Goal: Register for event/course

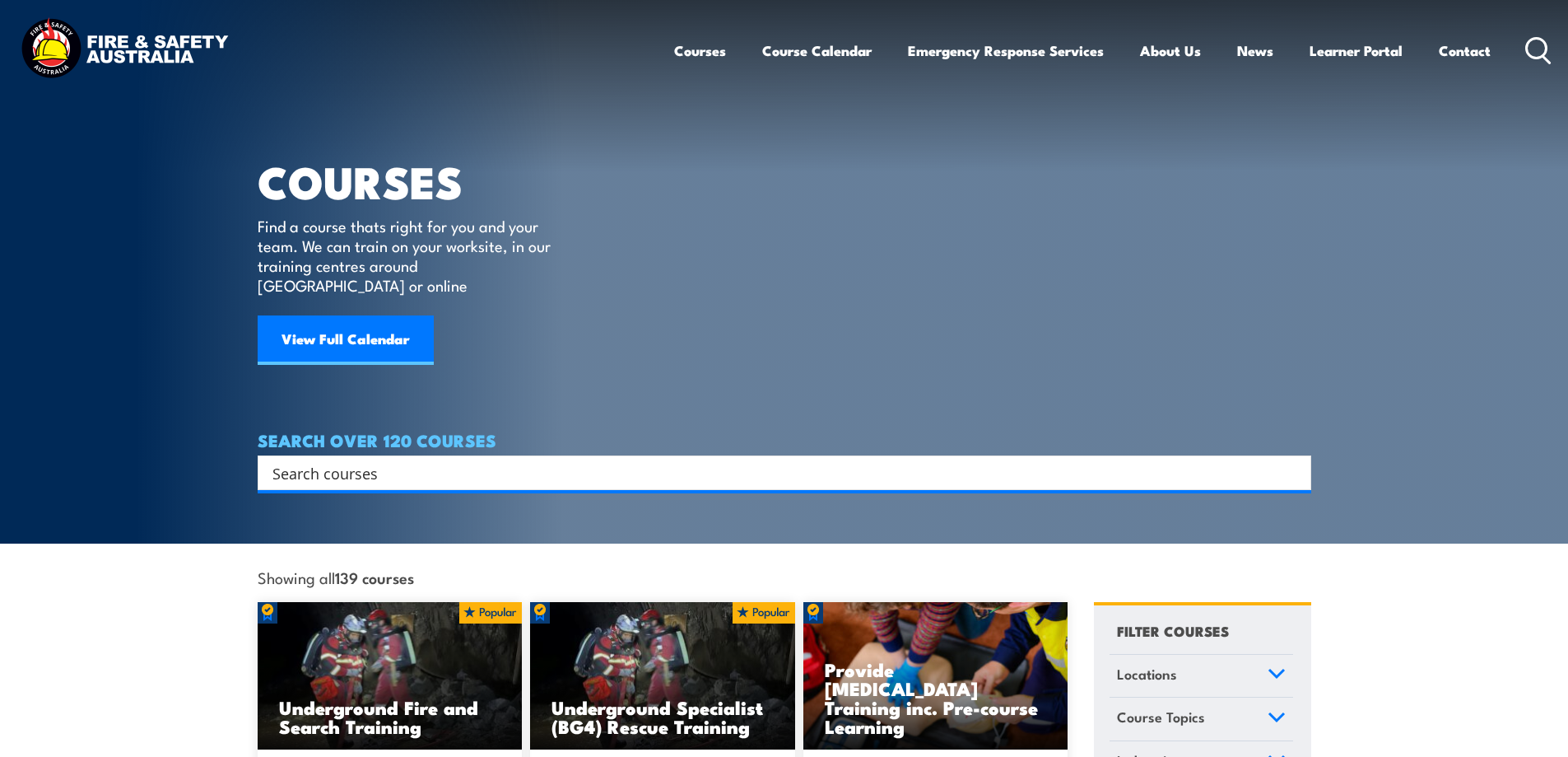
drag, startPoint x: 0, startPoint y: 0, endPoint x: 345, endPoint y: 459, distance: 574.2
click at [343, 461] on input "Search input" at bounding box center [774, 473] width 1003 height 25
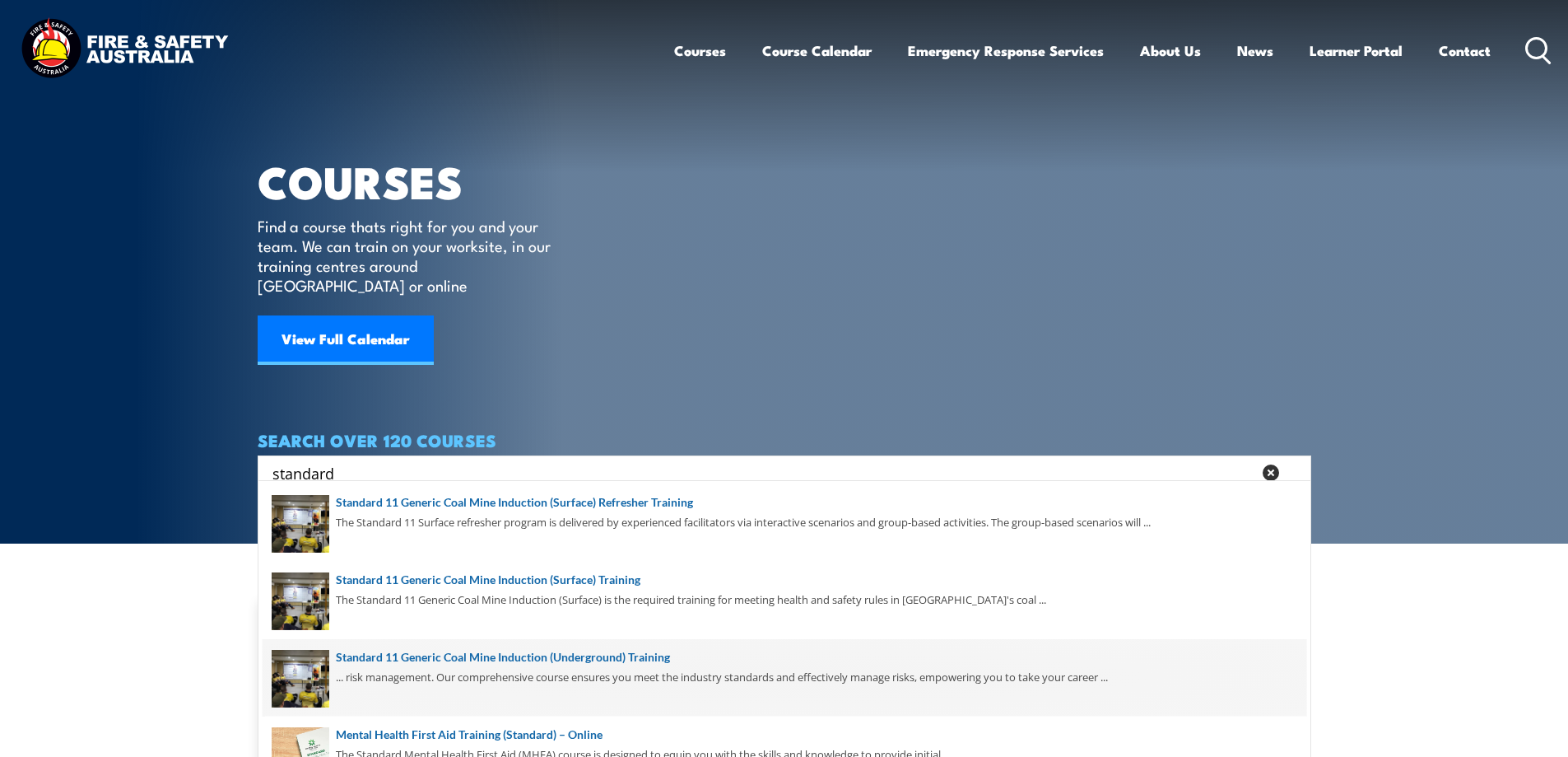
type input "standard"
click at [640, 657] on span at bounding box center [784, 677] width 1044 height 78
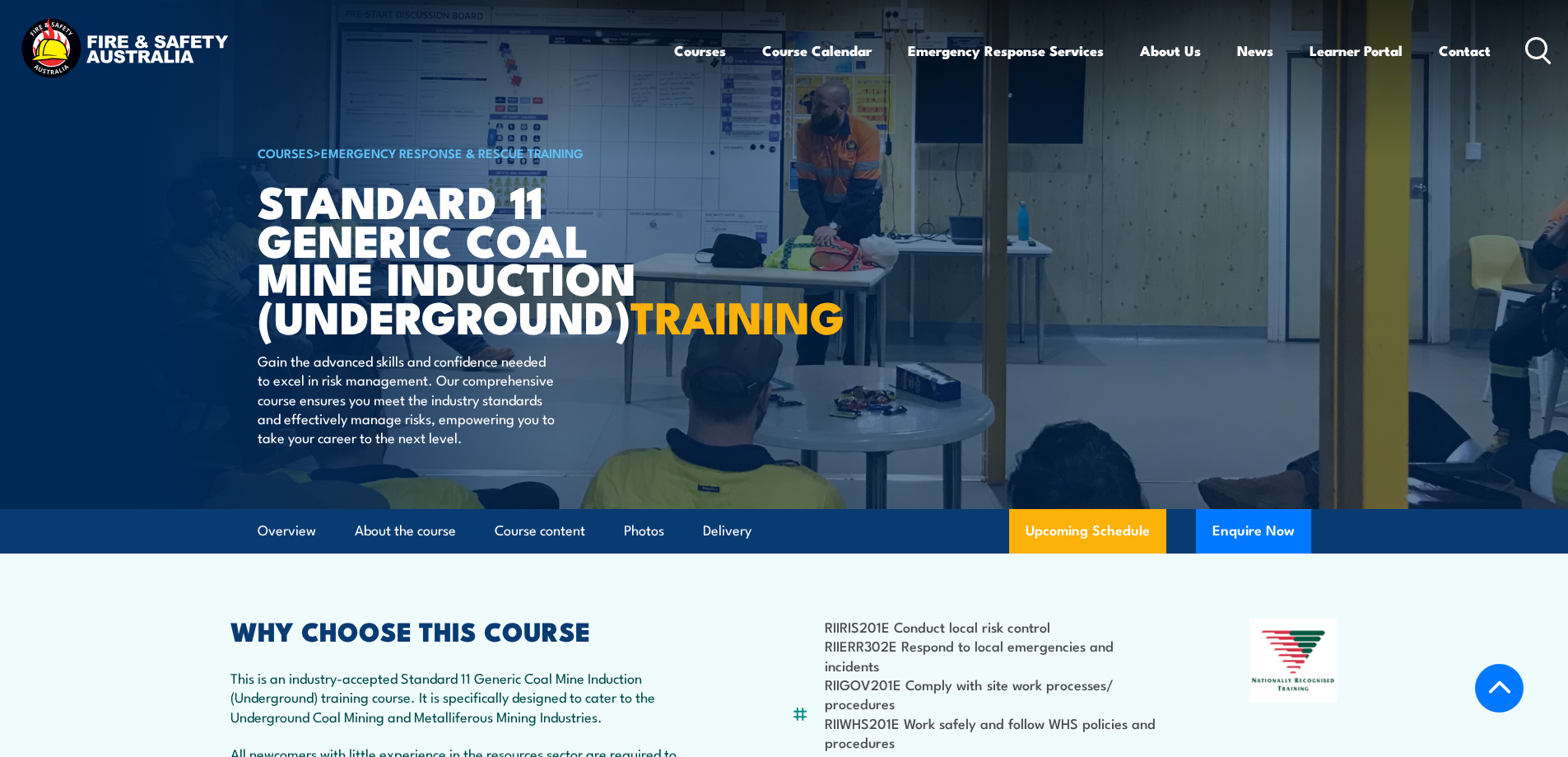
scroll to position [329, 0]
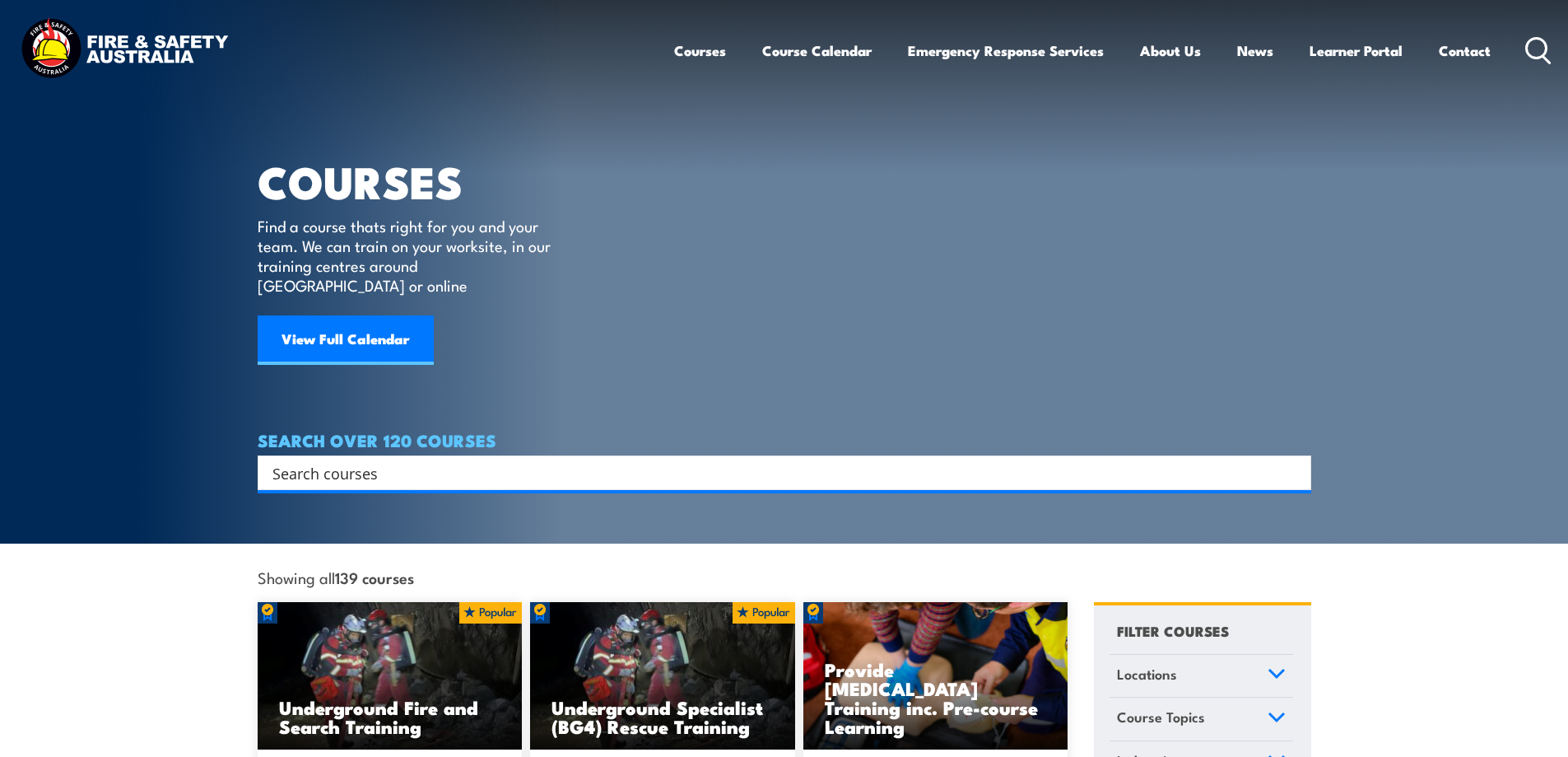
click at [429, 461] on input "Search input" at bounding box center [774, 473] width 1003 height 25
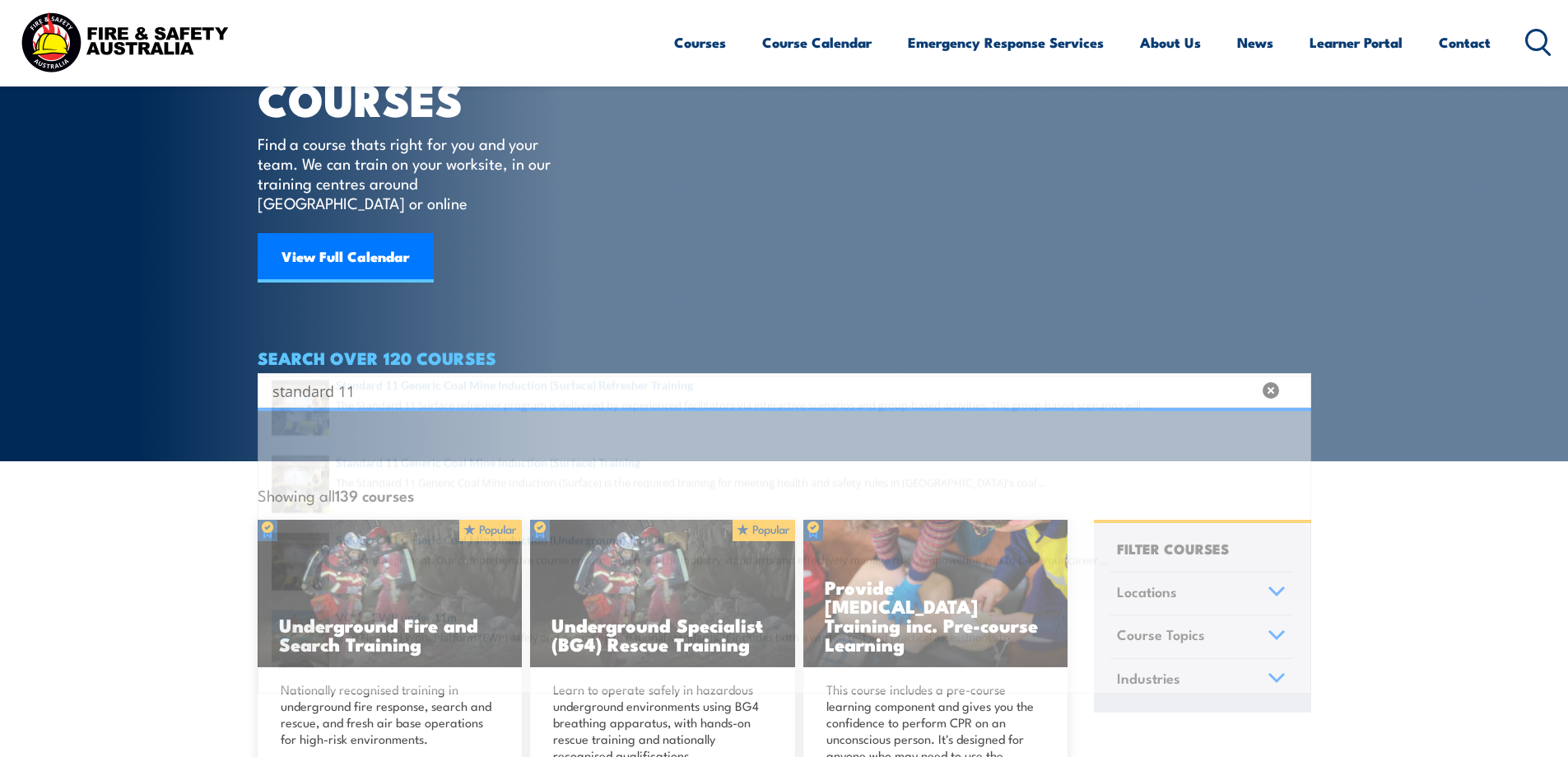
scroll to position [165, 0]
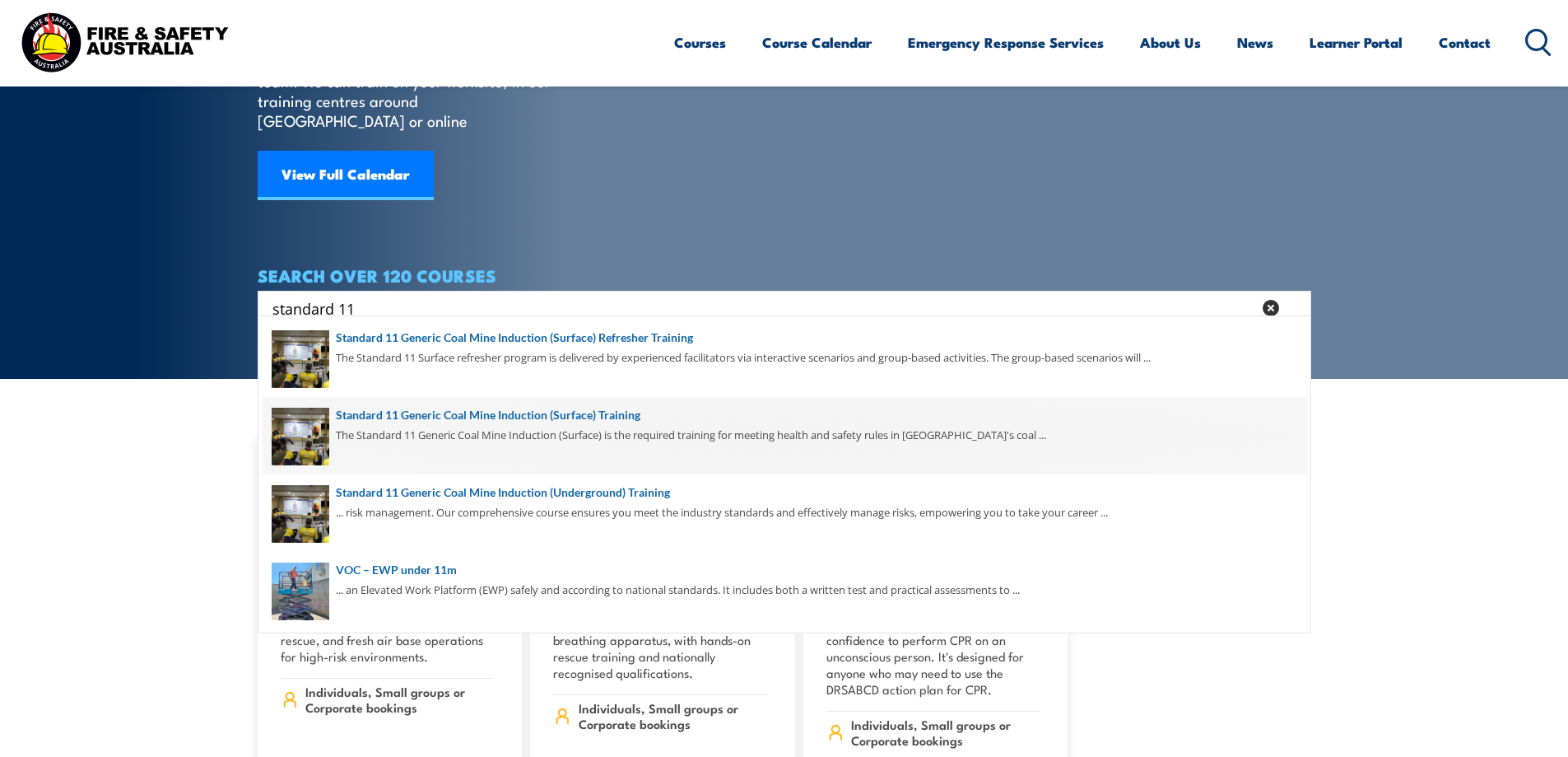
type input "standard 11"
click at [610, 417] on span at bounding box center [784, 436] width 1044 height 78
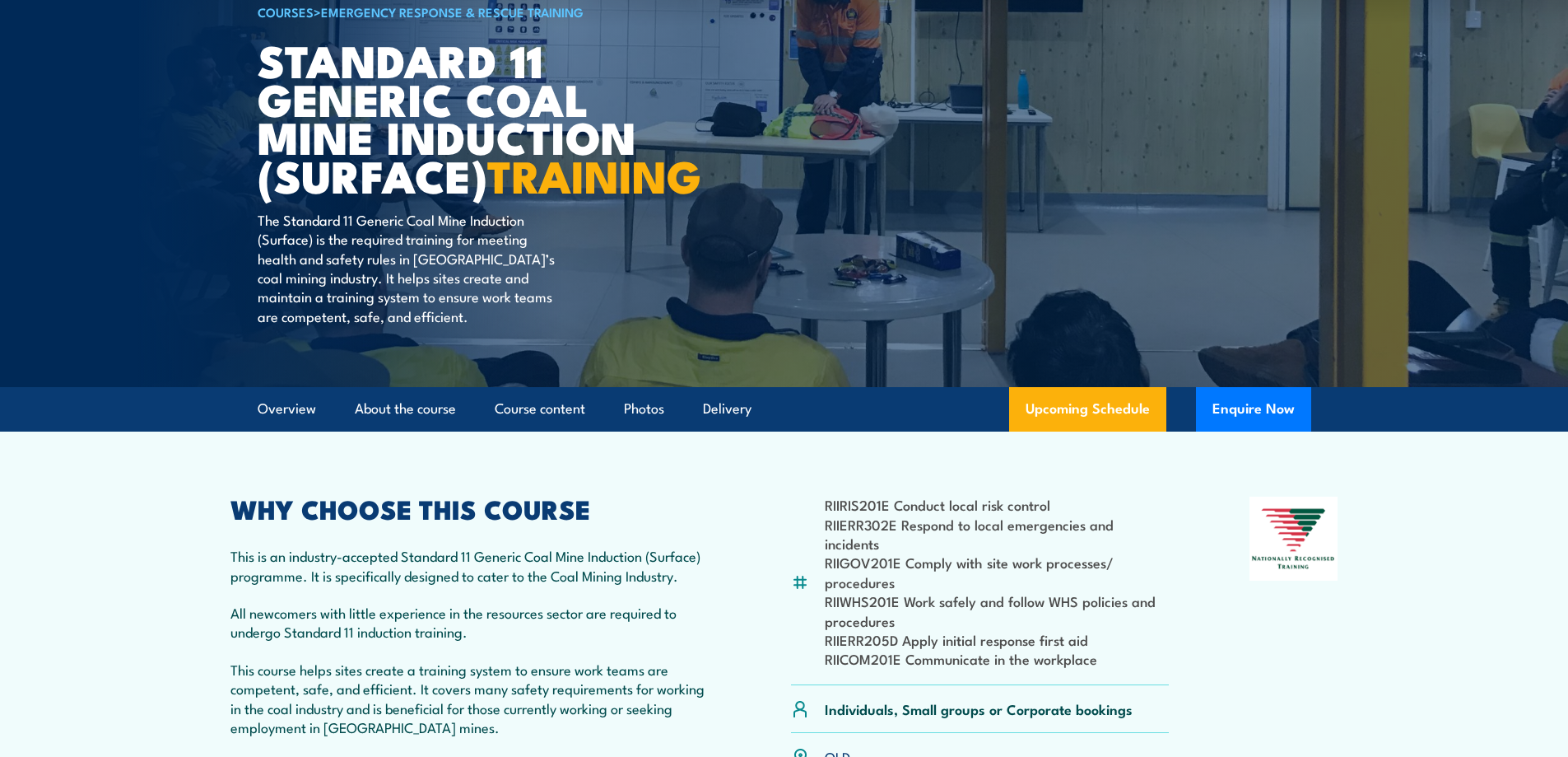
scroll to position [412, 0]
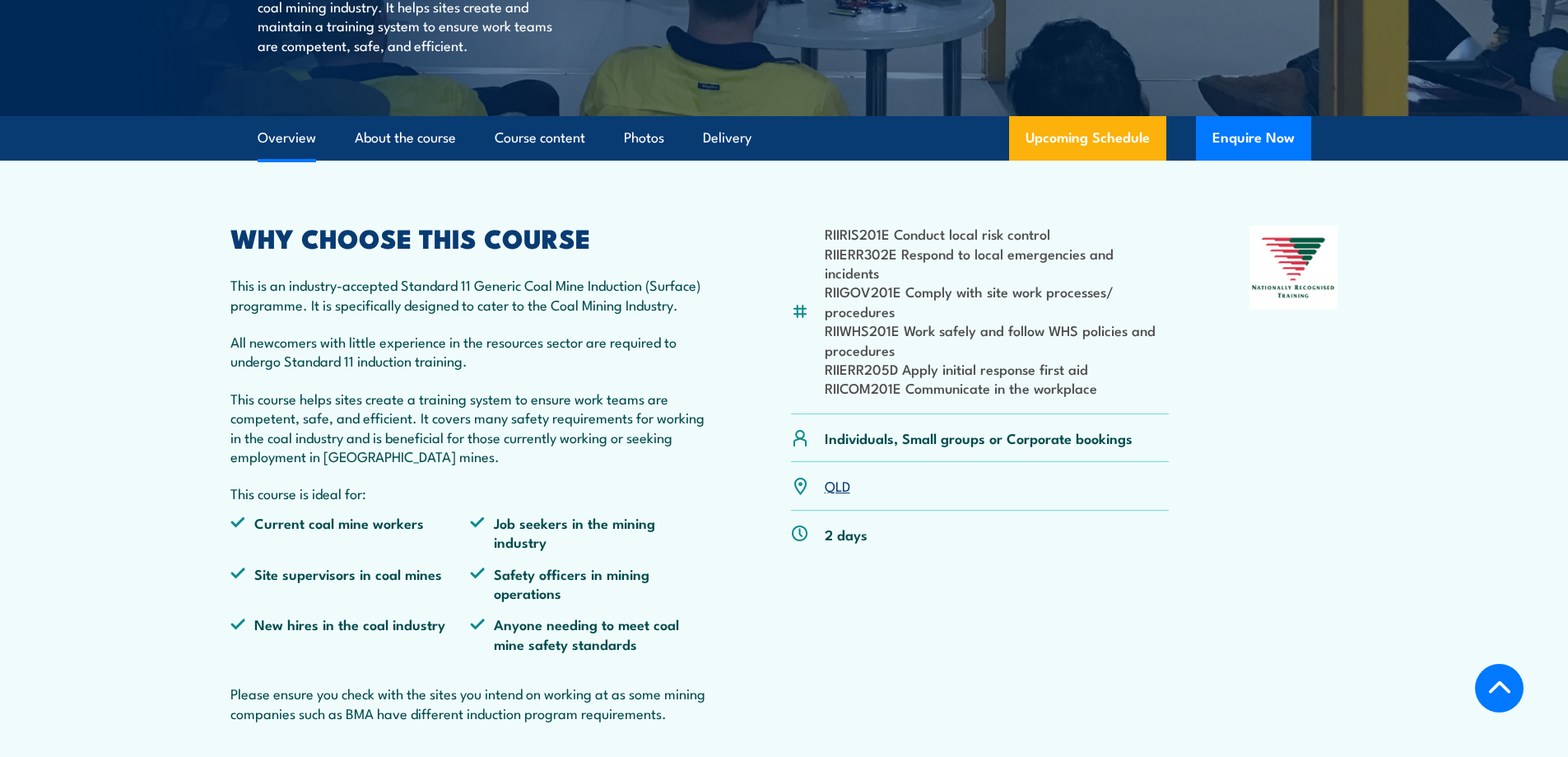
click at [837, 495] on link "QLD" at bounding box center [837, 485] width 26 height 20
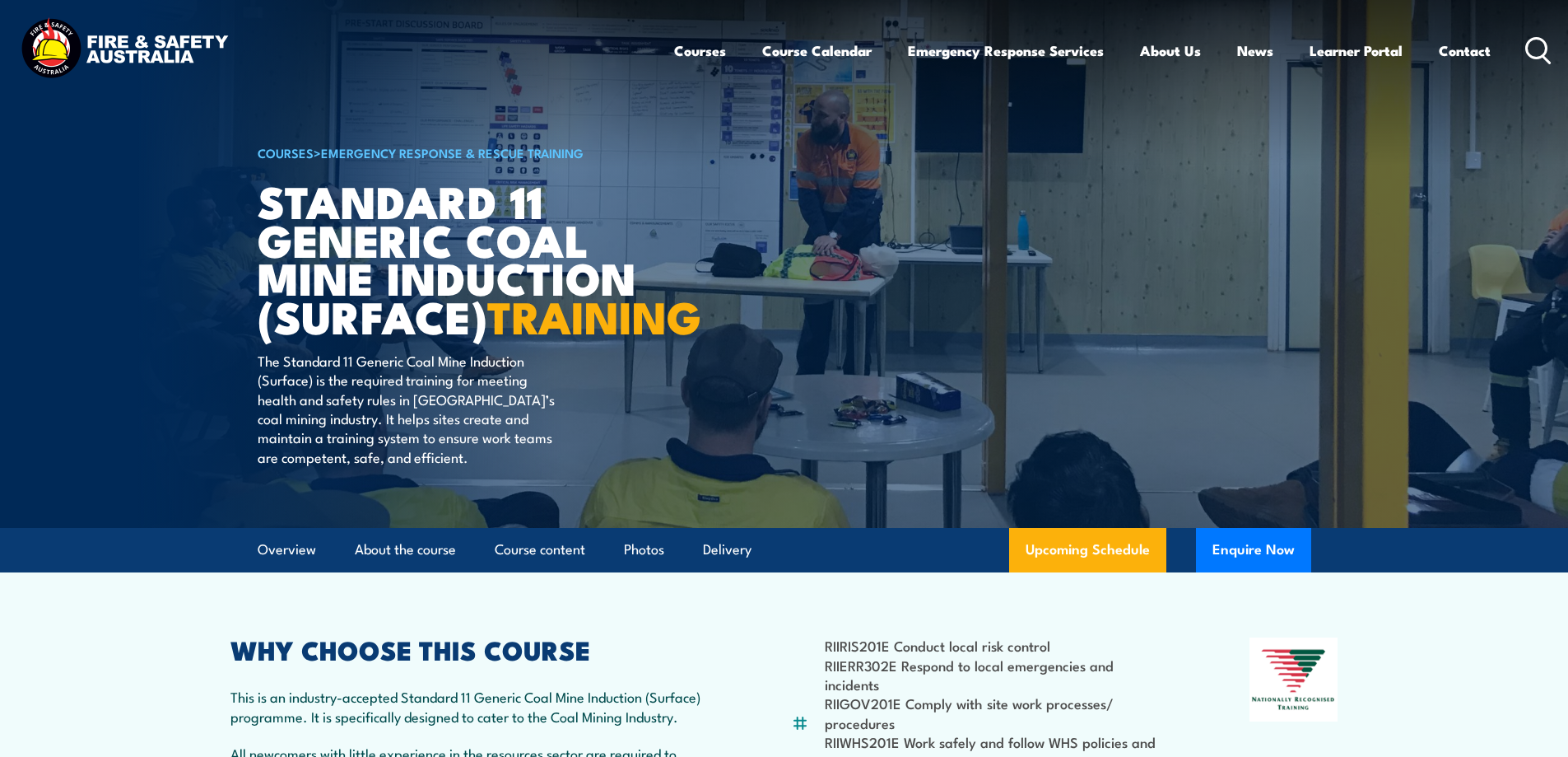
click at [1547, 41] on icon at bounding box center [1538, 50] width 26 height 27
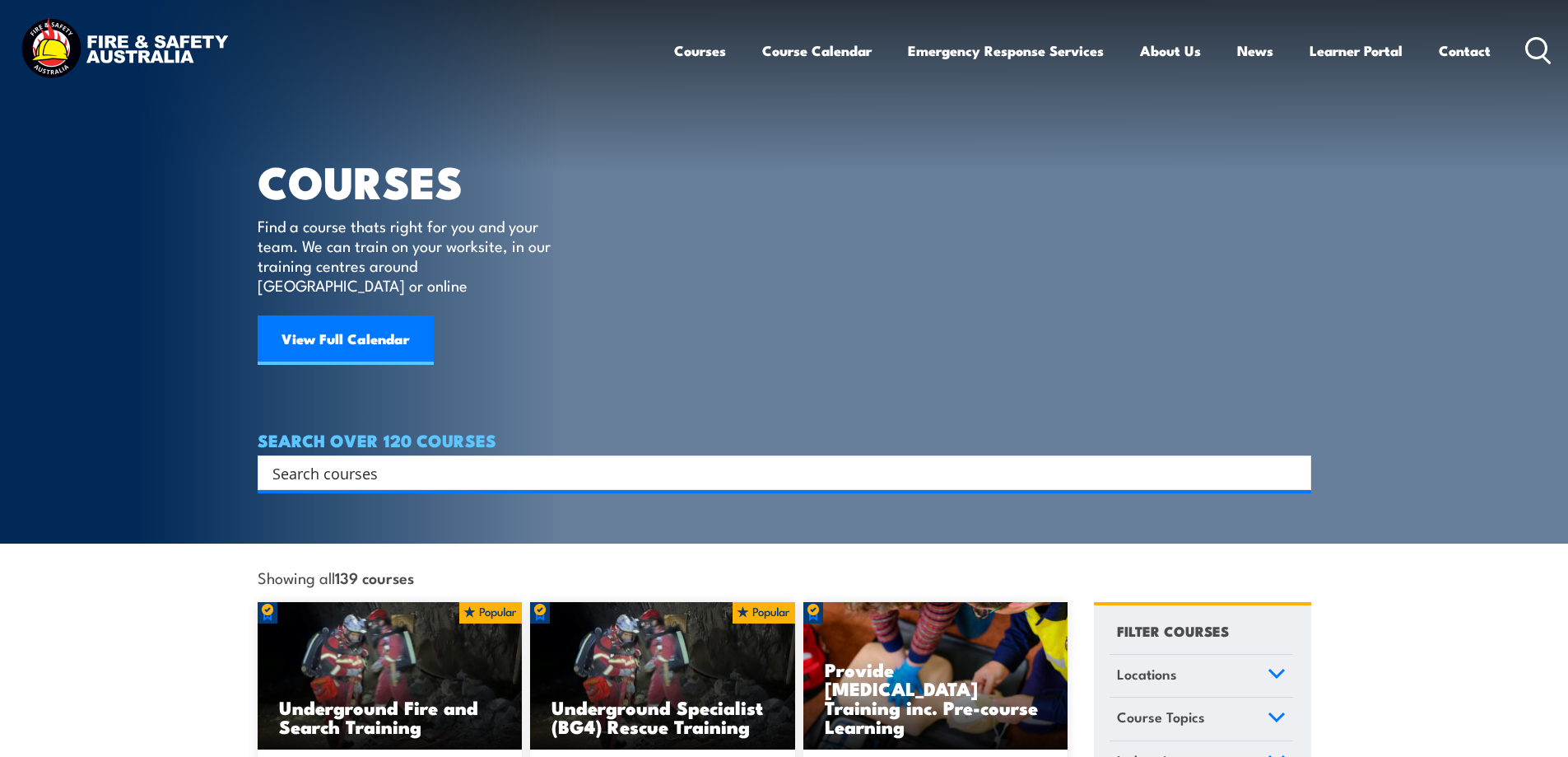
click at [319, 461] on input "Search input" at bounding box center [774, 473] width 1003 height 25
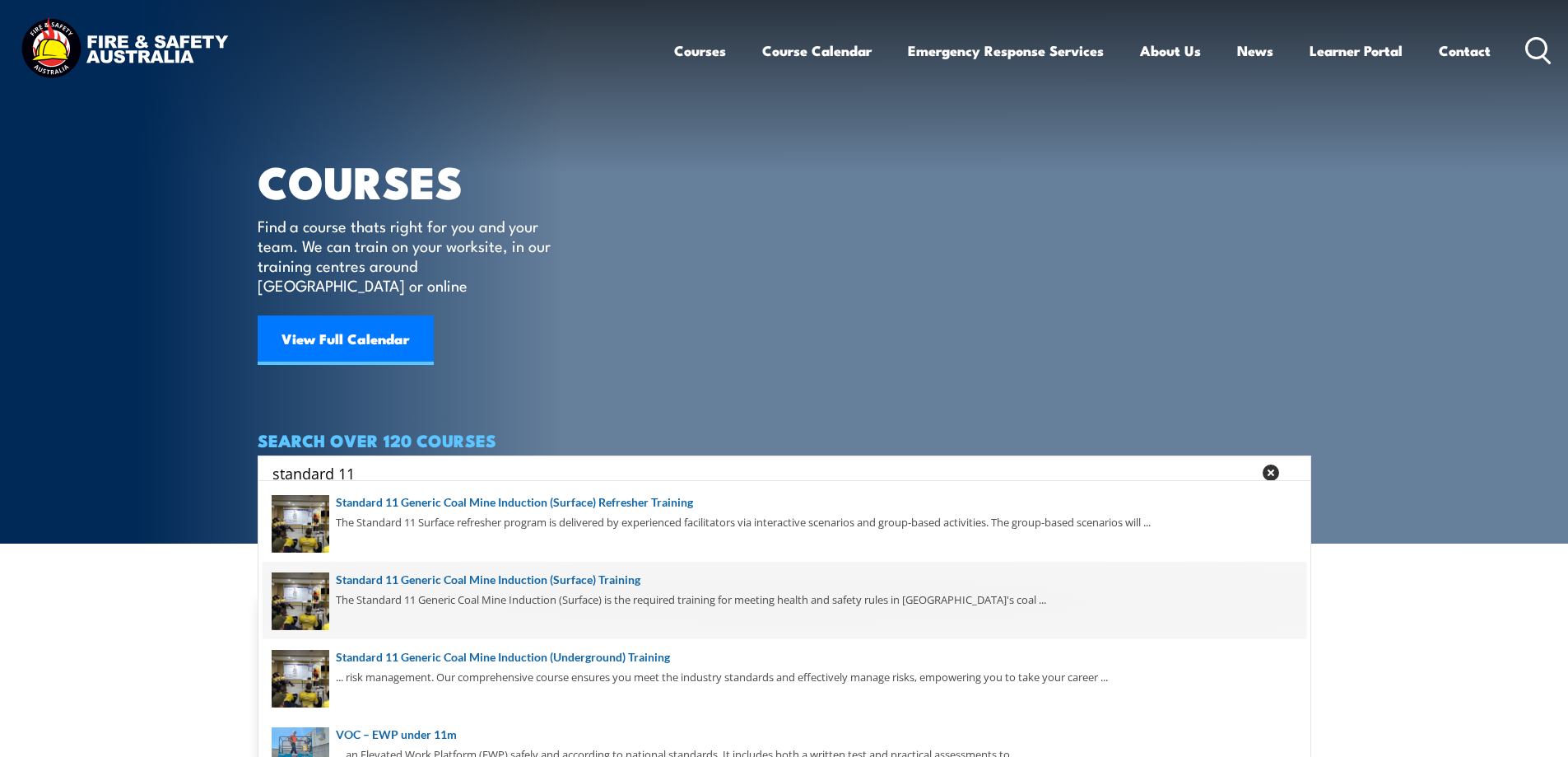
type input "standard 11"
click at [621, 580] on span at bounding box center [784, 600] width 1044 height 78
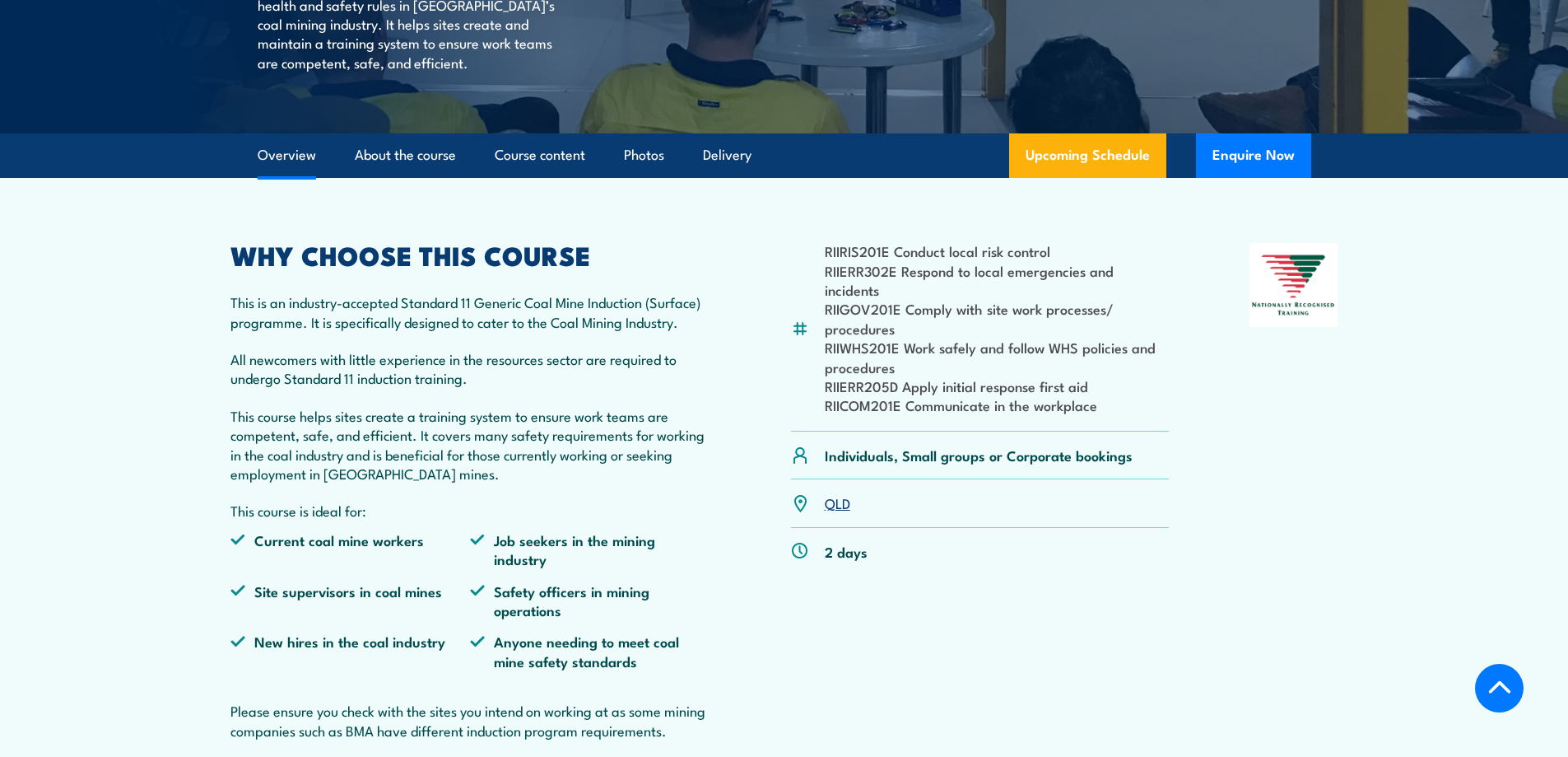
scroll to position [412, 0]
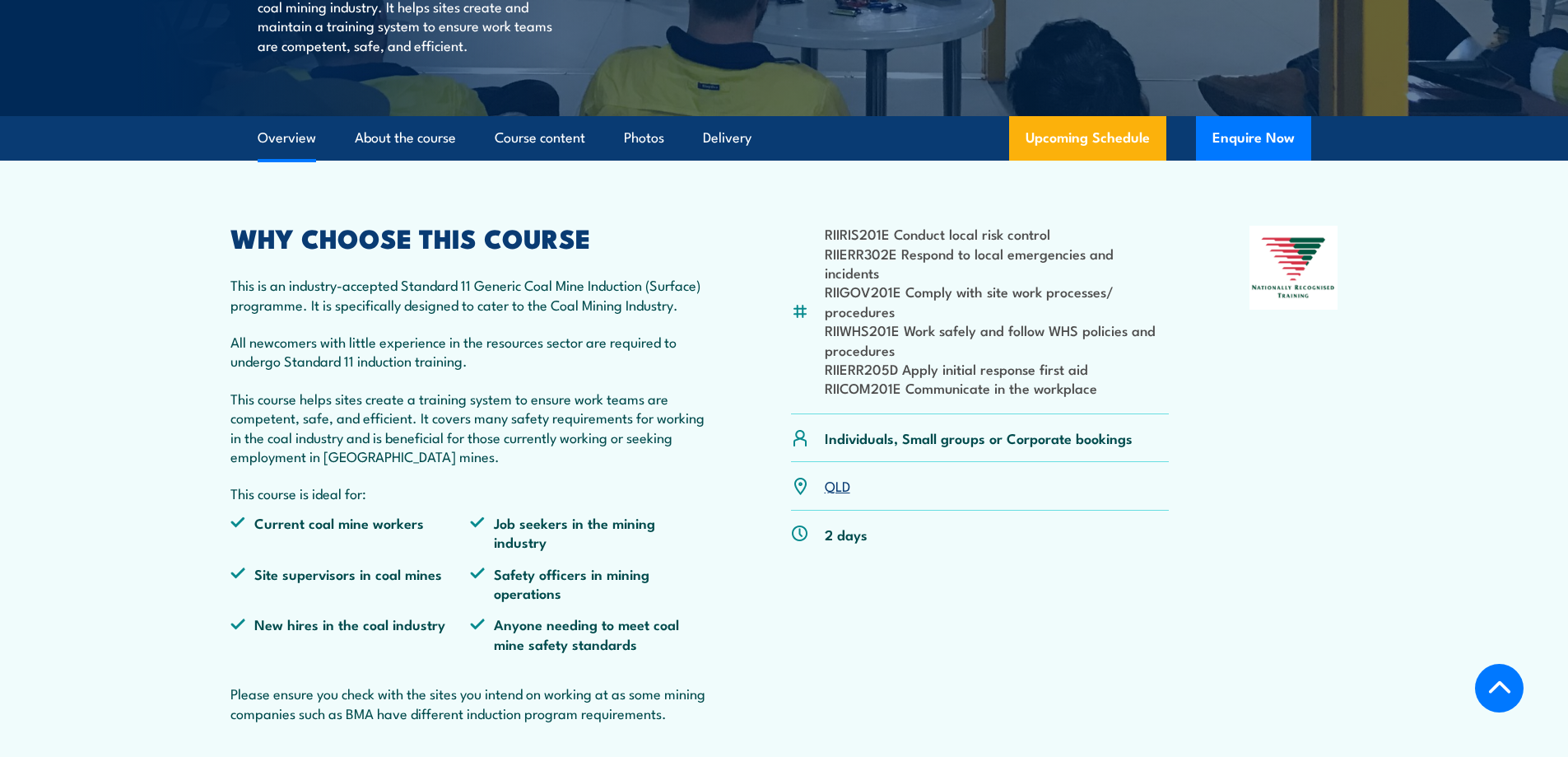
click at [837, 495] on link "QLD" at bounding box center [837, 485] width 26 height 20
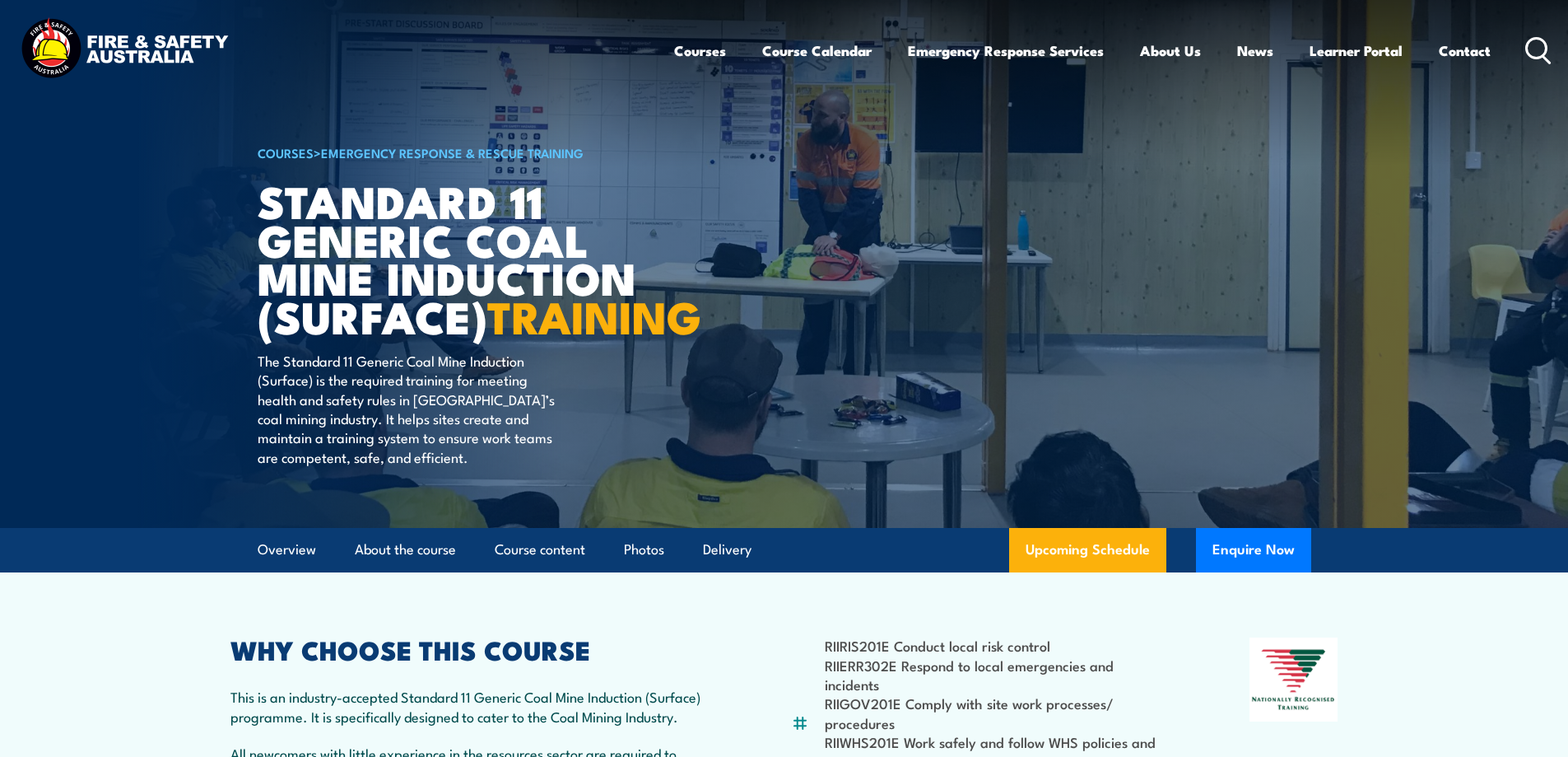
click at [1536, 47] on icon at bounding box center [1538, 50] width 26 height 27
click at [1539, 47] on icon at bounding box center [1538, 50] width 26 height 27
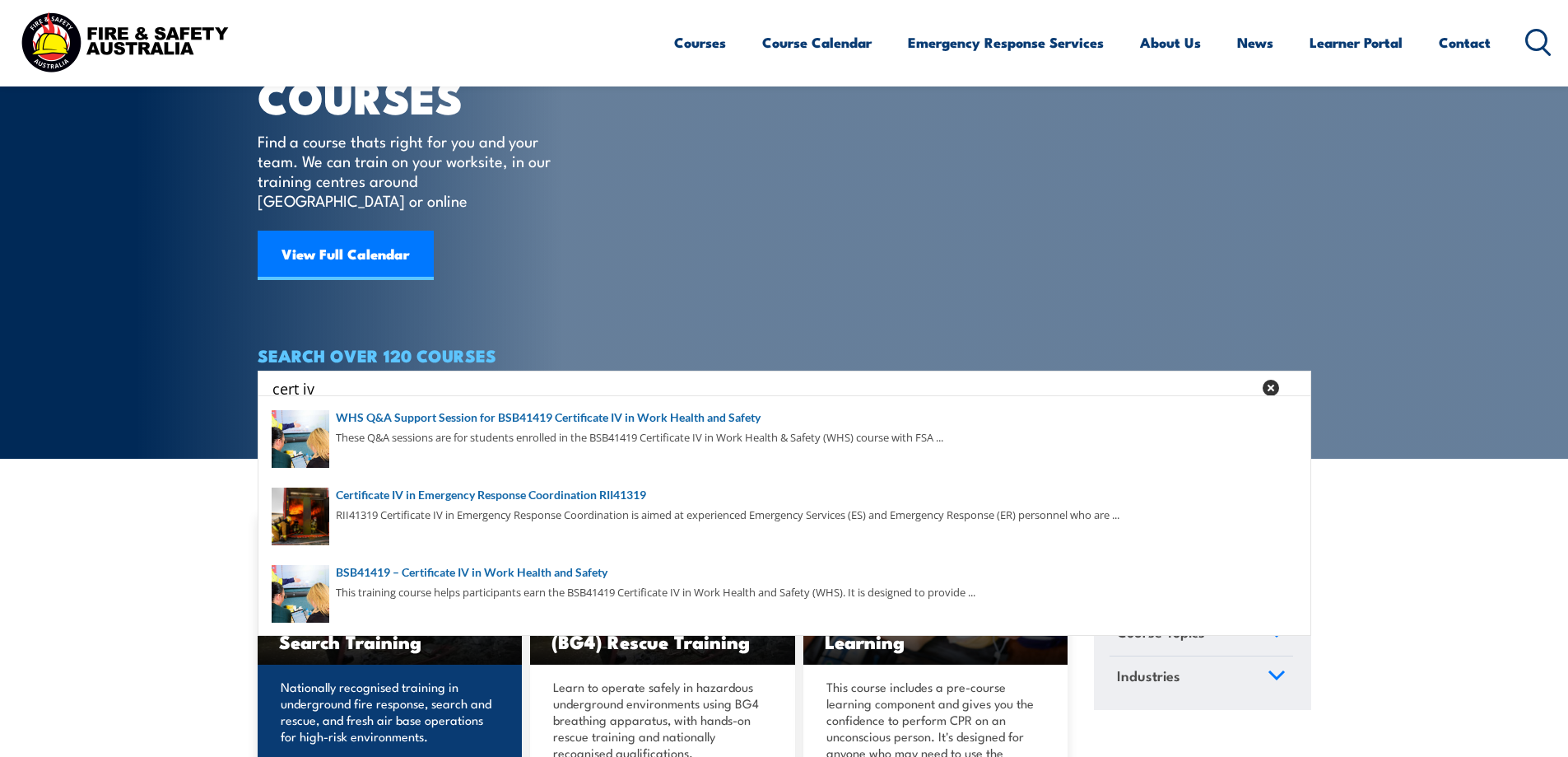
scroll to position [165, 0]
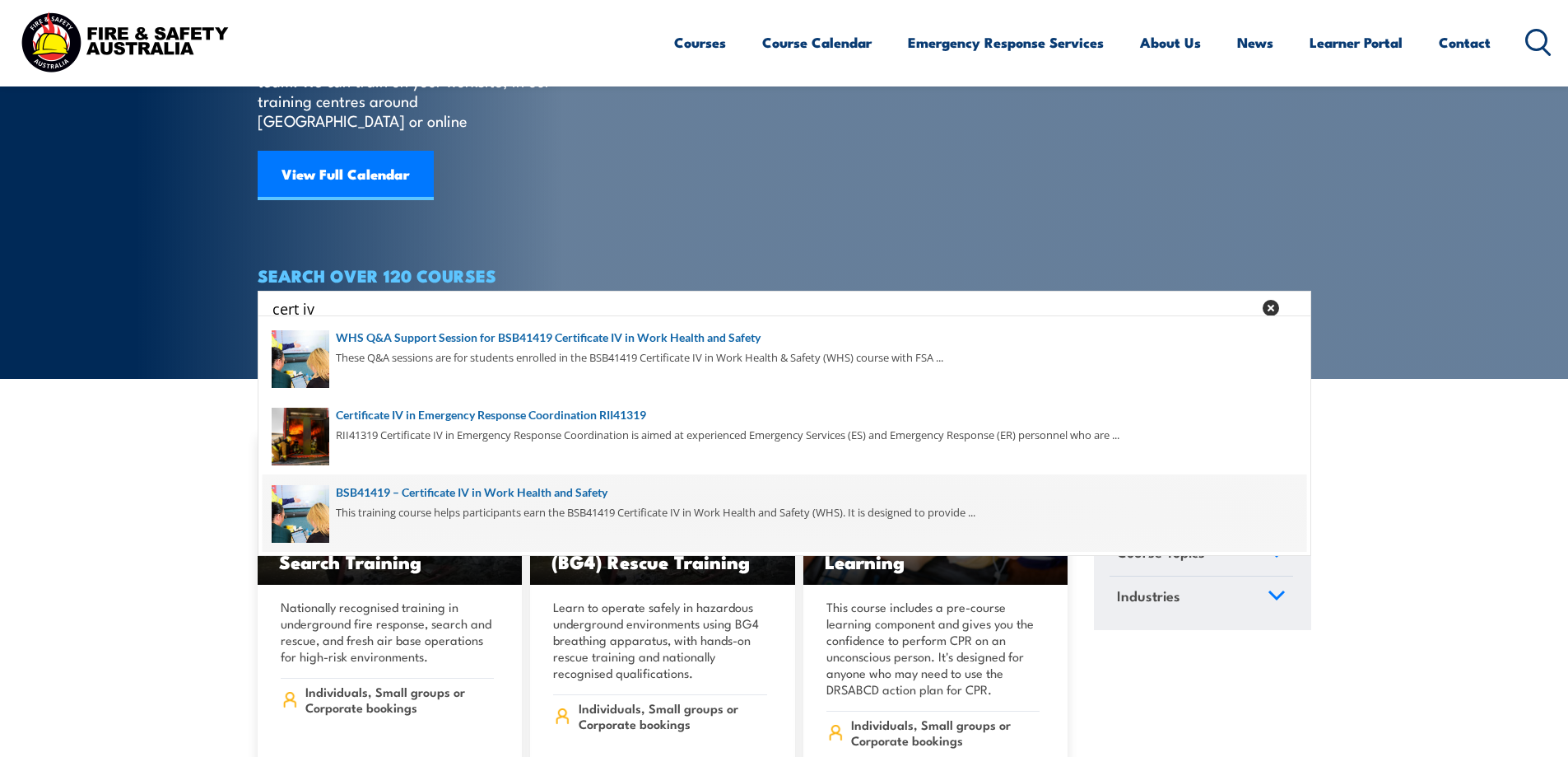
type input "cert iv"
click at [574, 491] on span at bounding box center [784, 513] width 1044 height 78
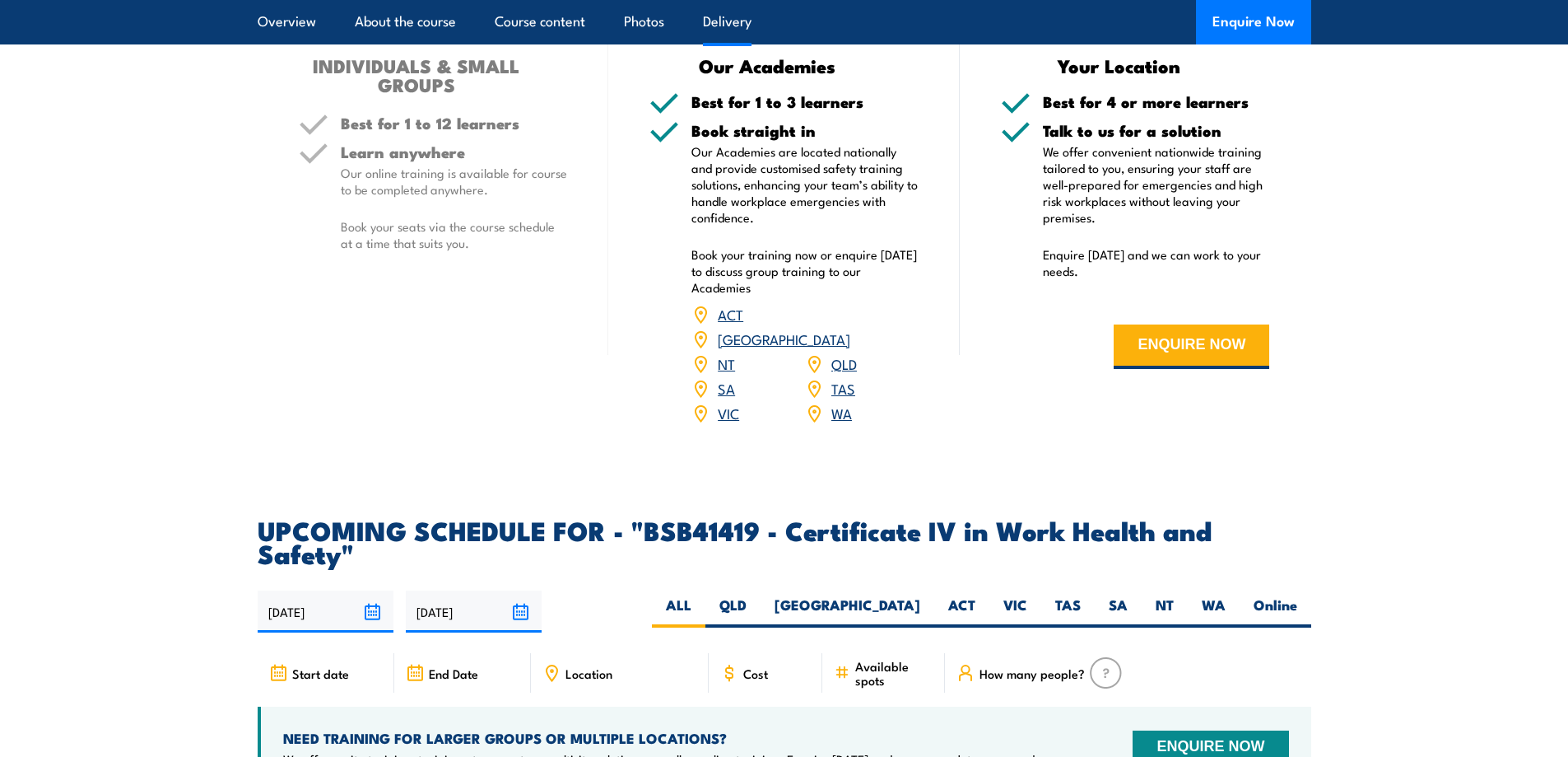
scroll to position [4942, 0]
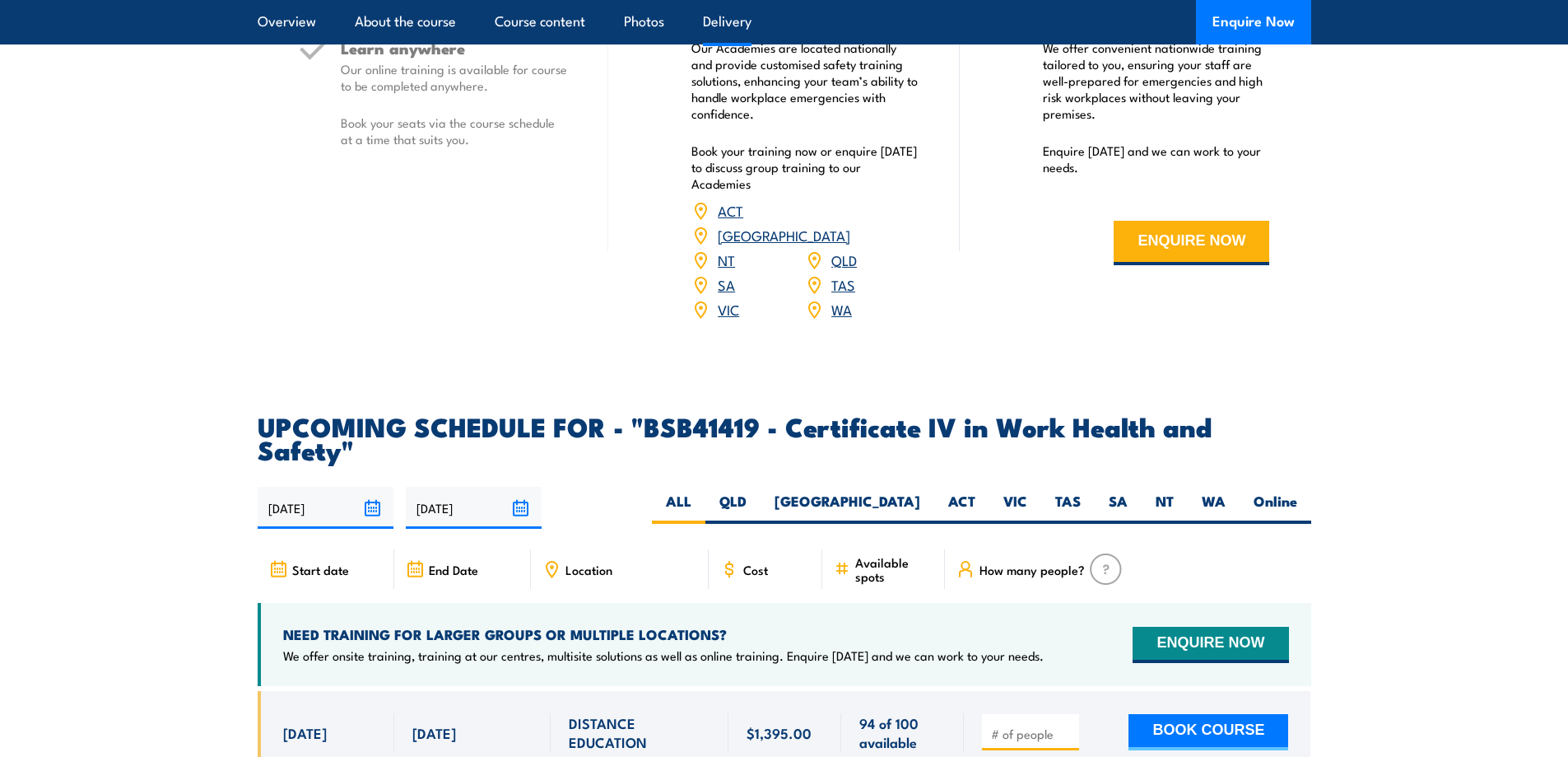
click at [837, 250] on link "QLD" at bounding box center [844, 259] width 26 height 20
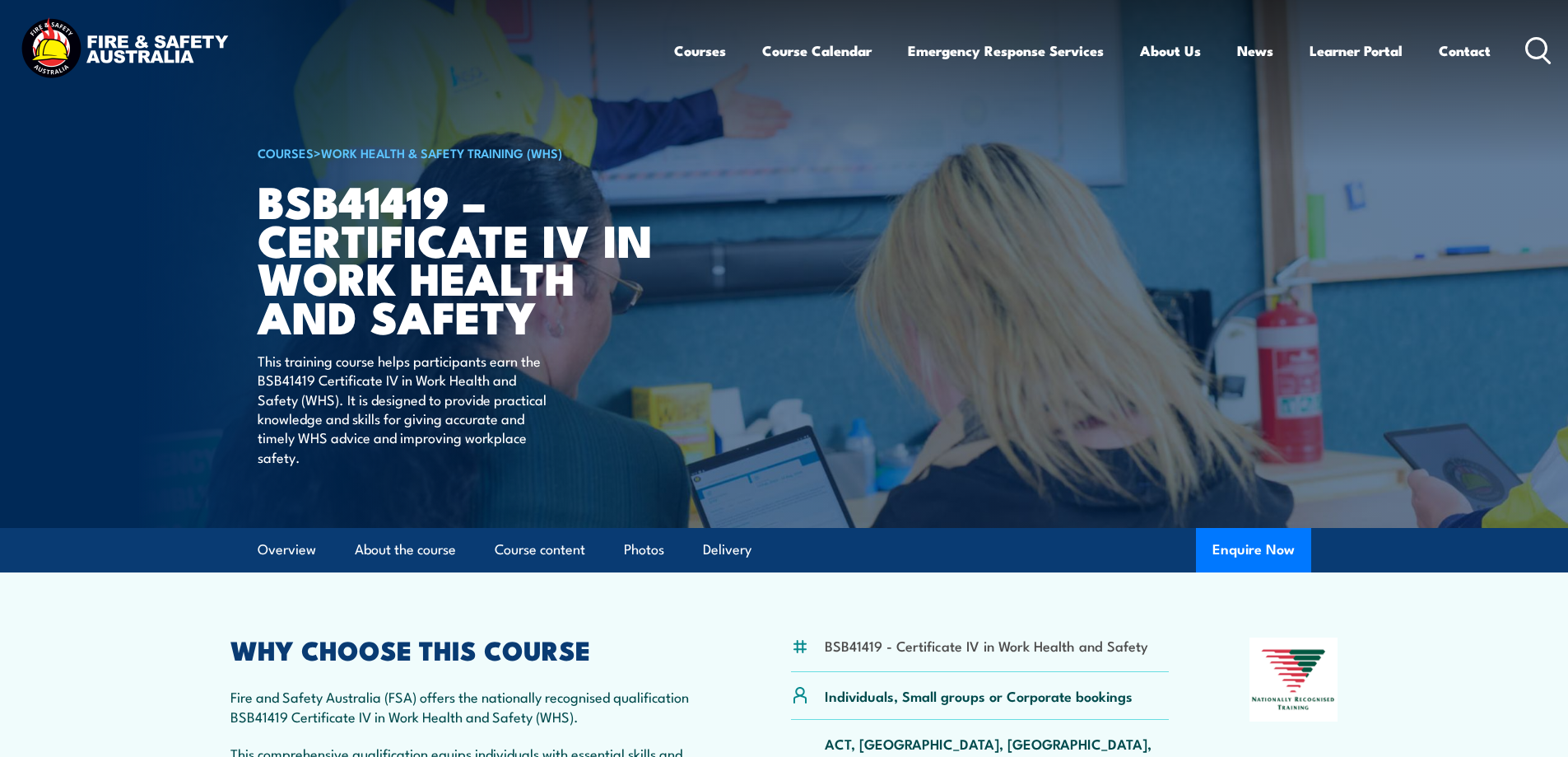
click at [1537, 50] on icon at bounding box center [1538, 50] width 26 height 27
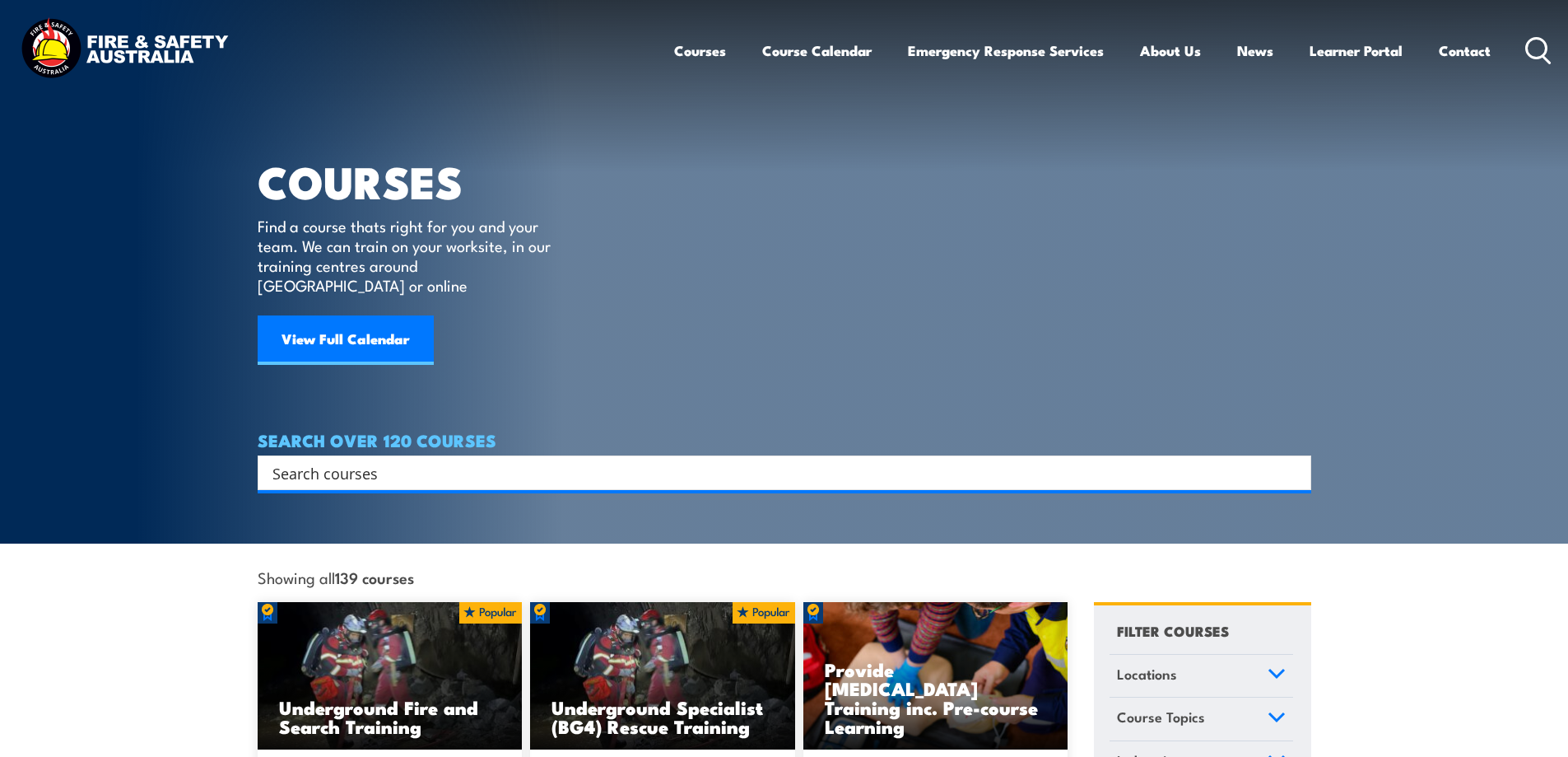
click at [357, 462] on input "Search input" at bounding box center [774, 473] width 1003 height 25
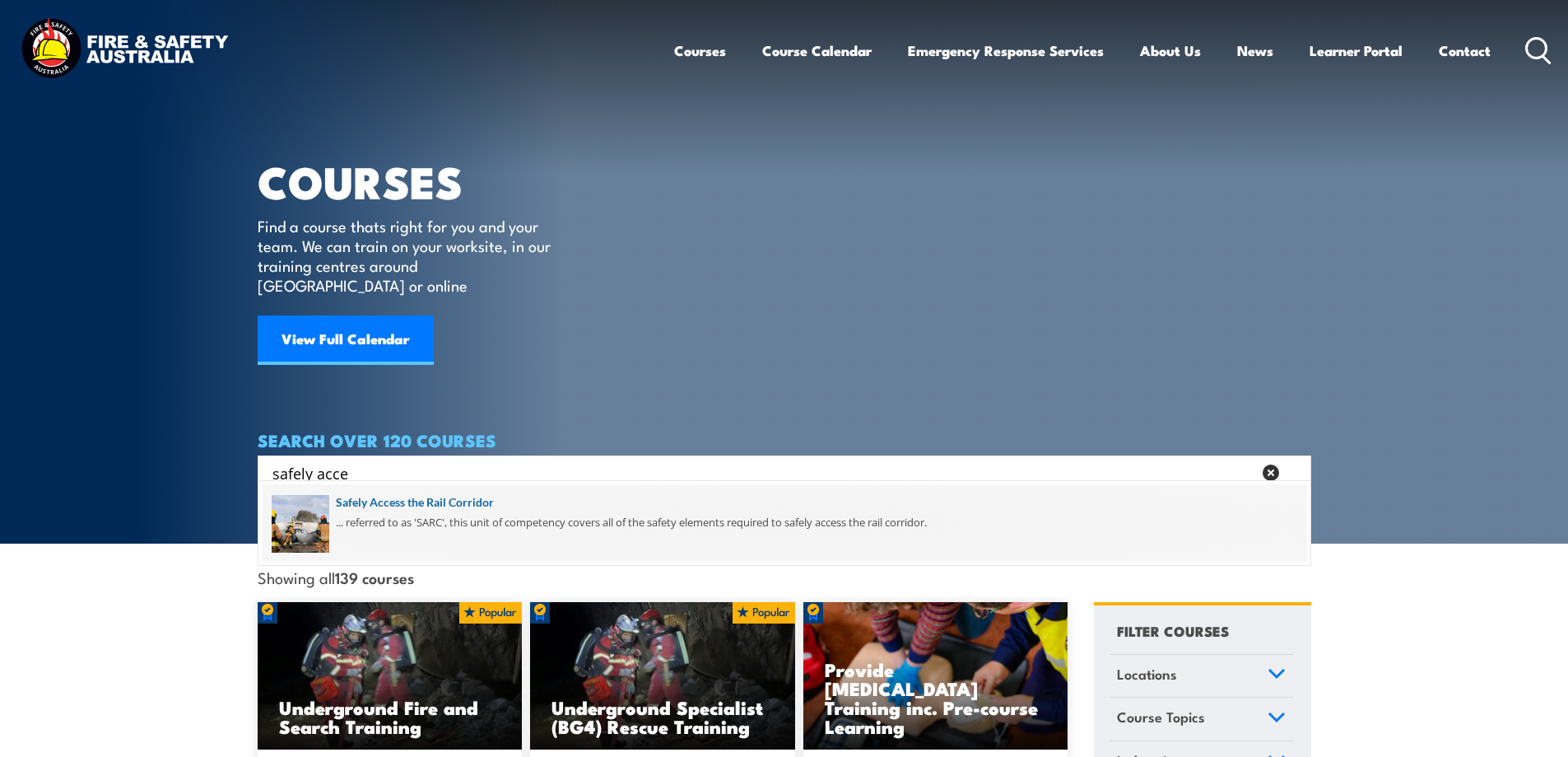
type input "safely acce"
click at [467, 497] on span at bounding box center [784, 523] width 1044 height 78
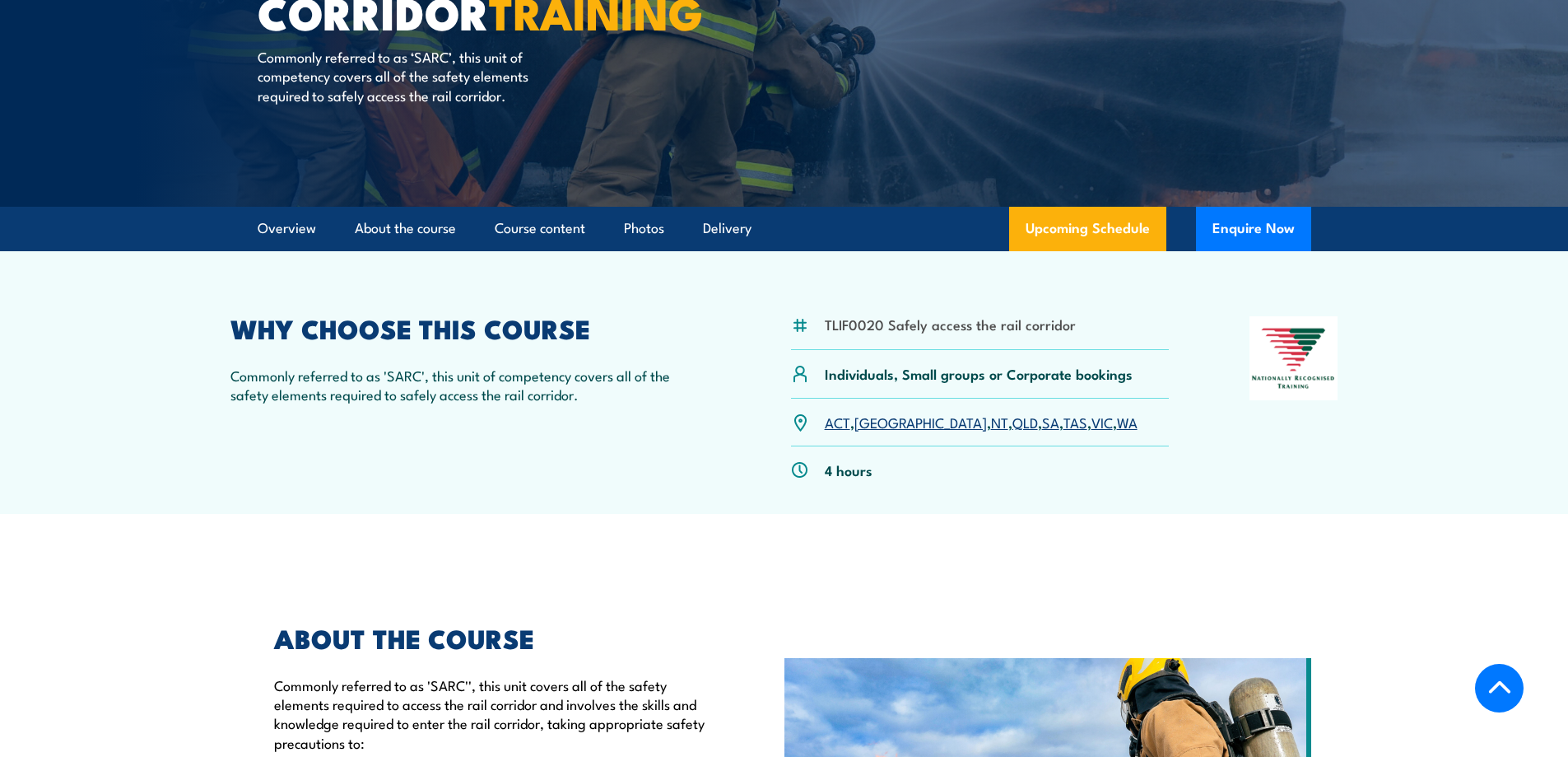
scroll to position [329, 0]
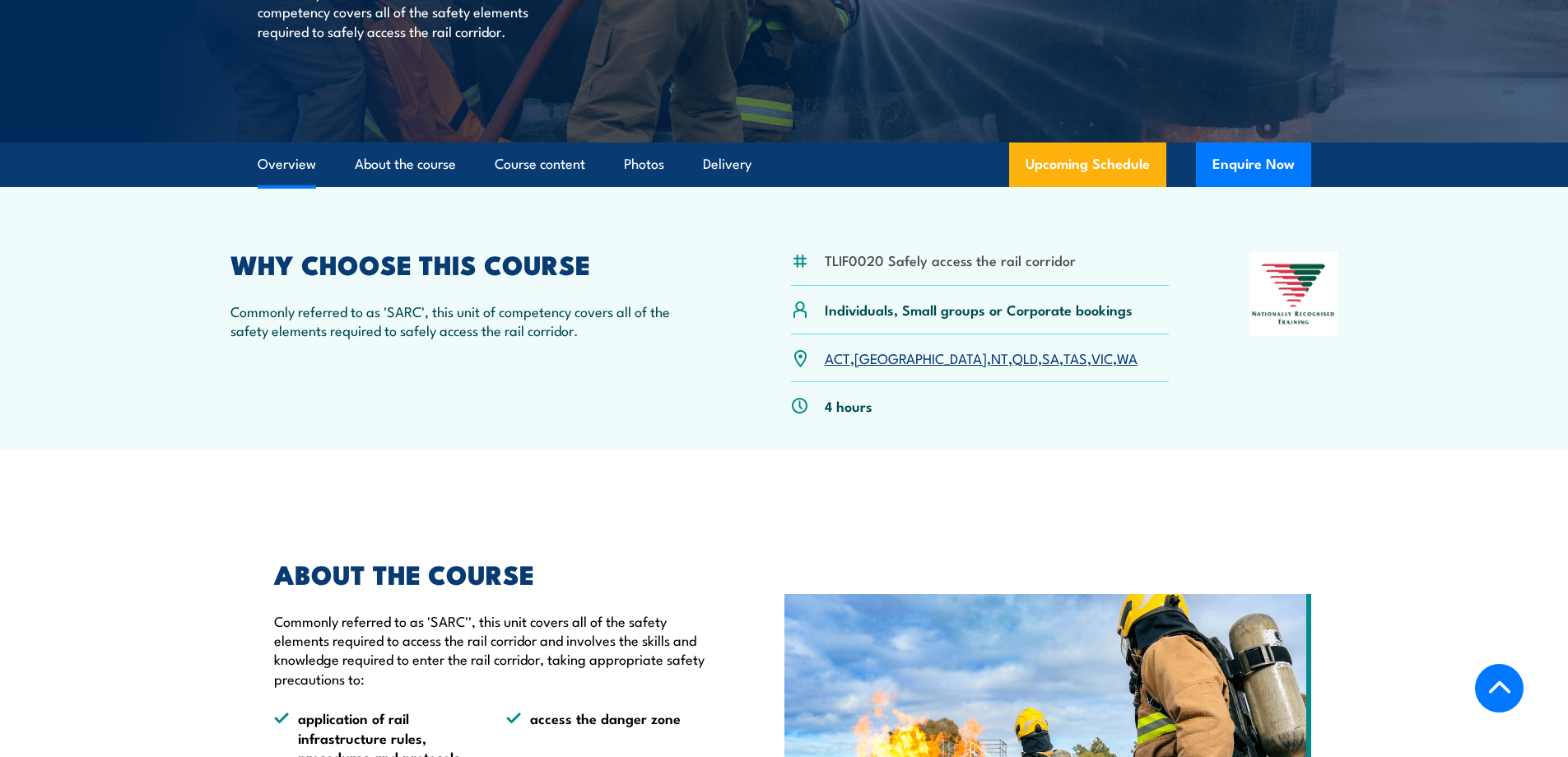
click at [1013, 359] on link "QLD" at bounding box center [1025, 357] width 26 height 20
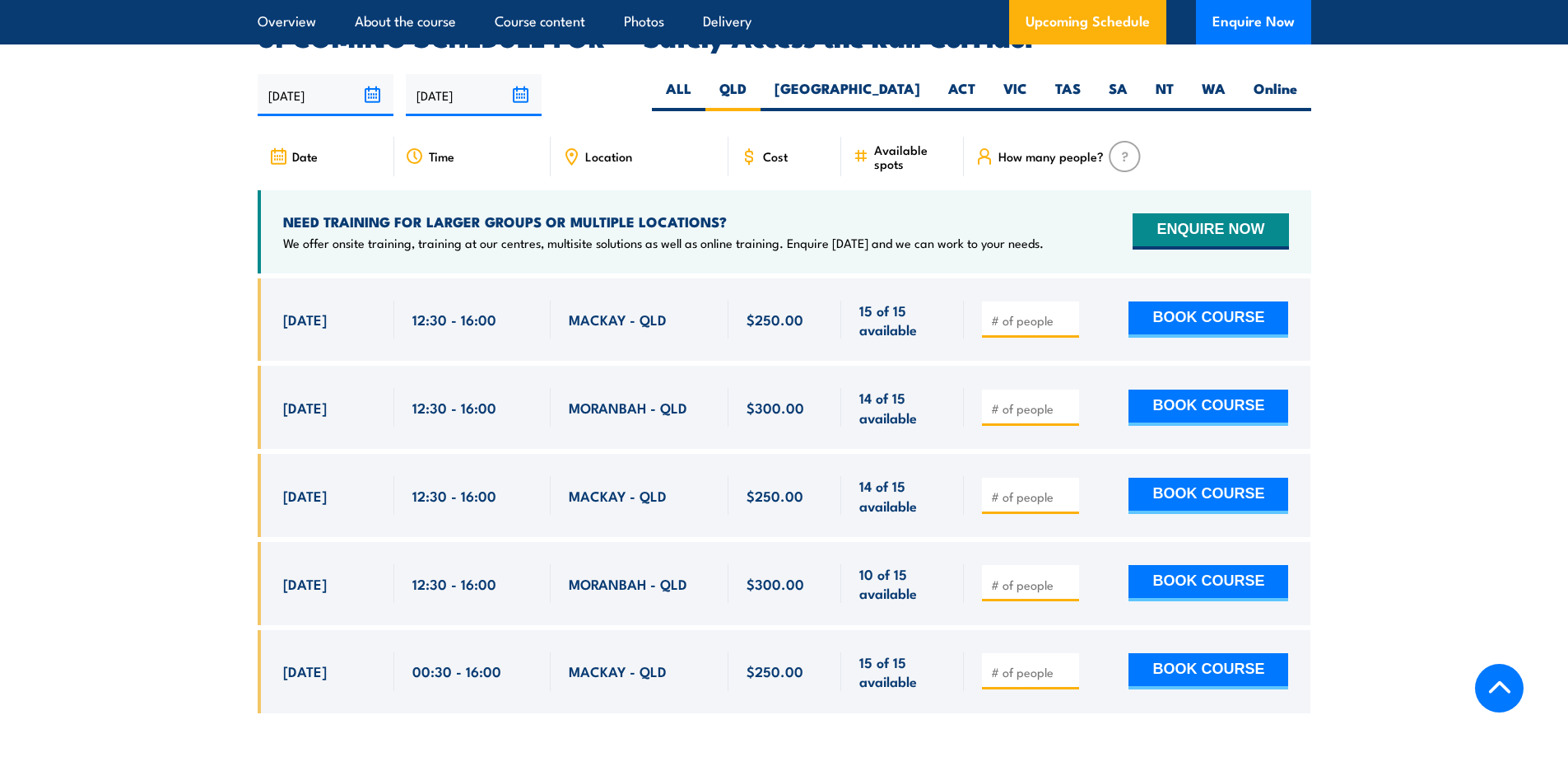
click at [1029, 312] on input "number" at bounding box center [1032, 320] width 82 height 16
type input "1"
click at [1182, 302] on button "BOOK COURSE" at bounding box center [1208, 319] width 160 height 36
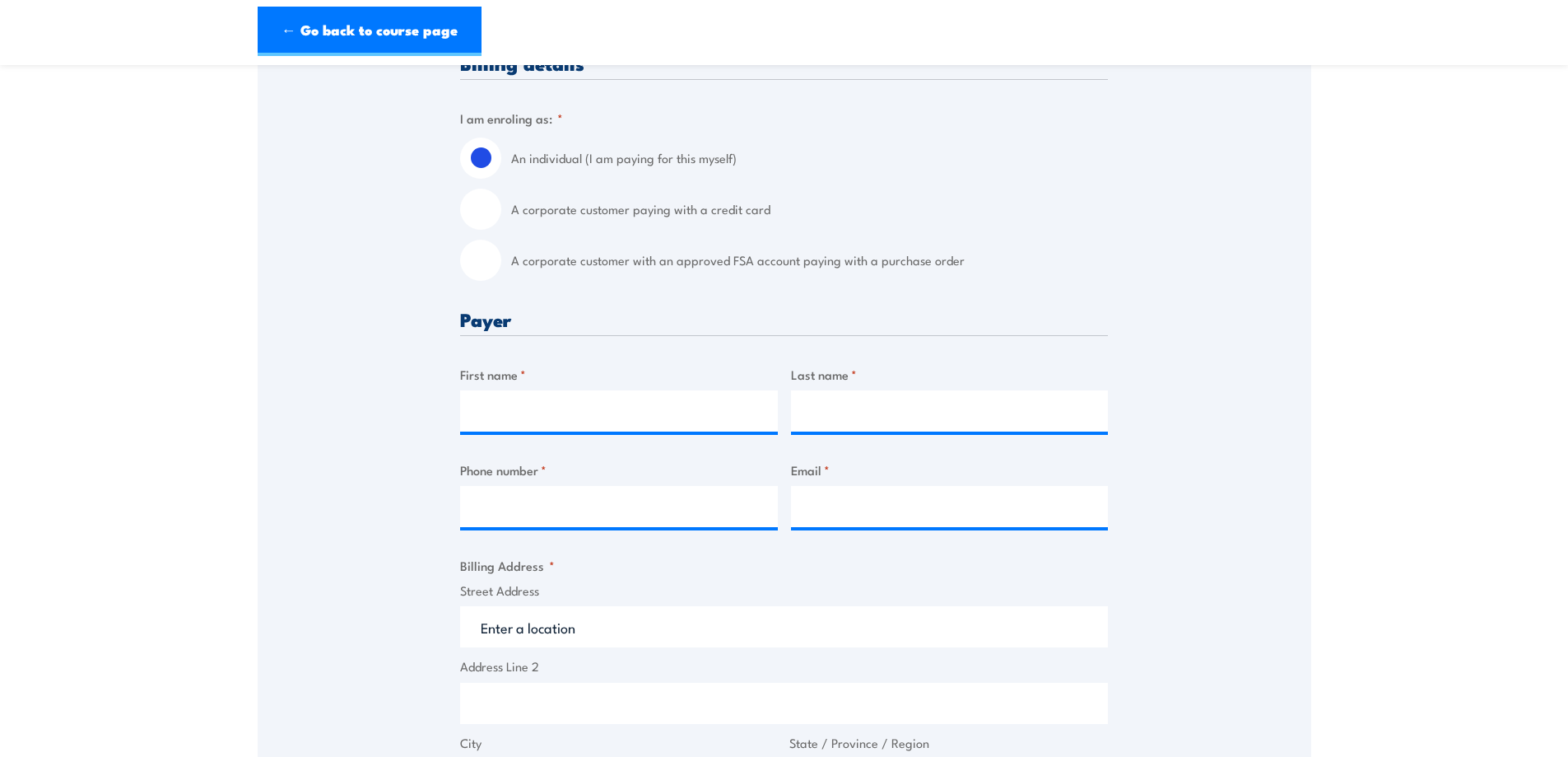
scroll to position [412, 0]
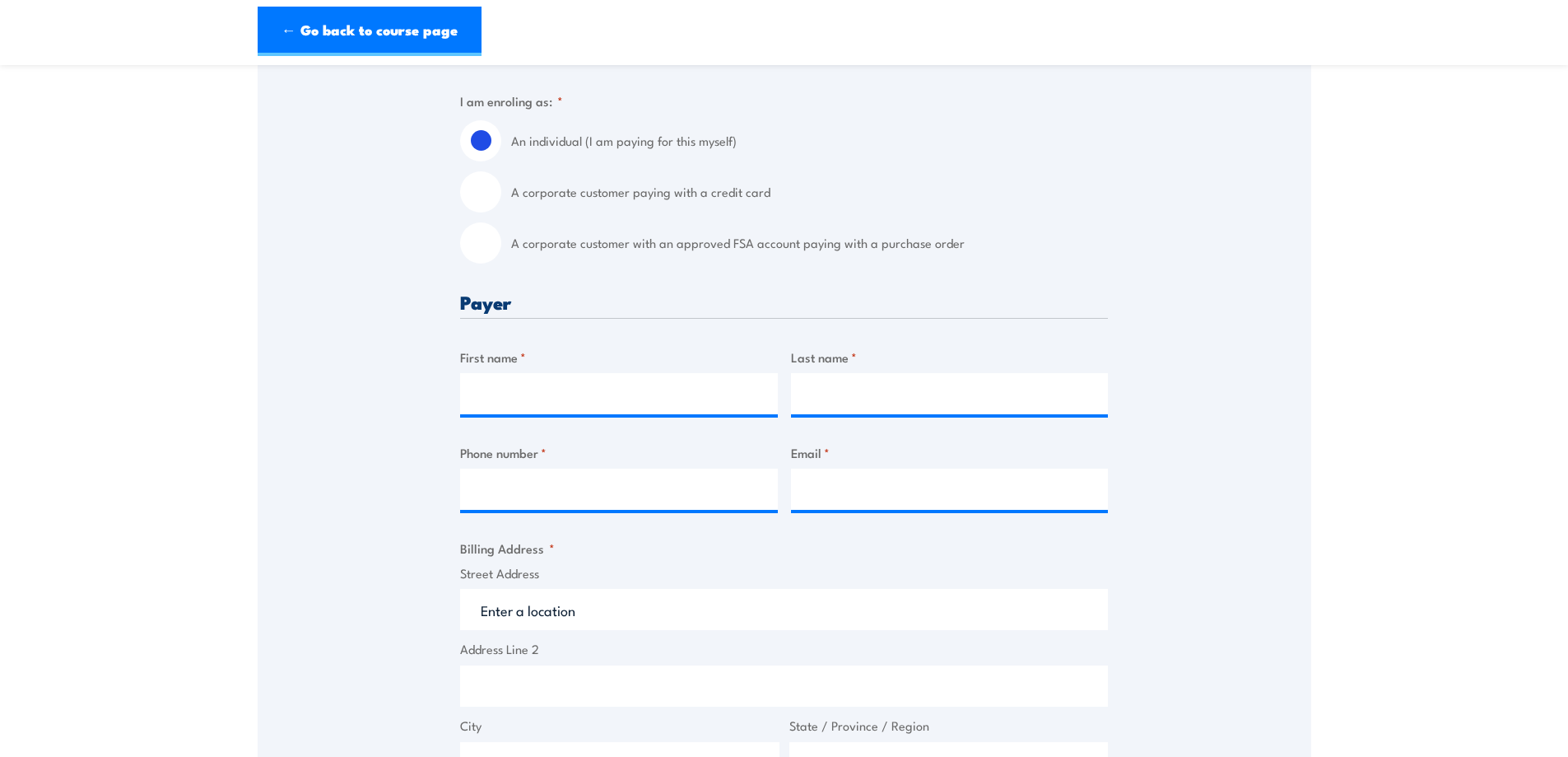
click at [579, 257] on label "A corporate customer with an approved FSA account paying with a purchase order" at bounding box center [809, 243] width 597 height 41
click at [502, 257] on input "A corporate customer with an approved FSA account paying with a purchase order" at bounding box center [481, 243] width 41 height 41
radio input "true"
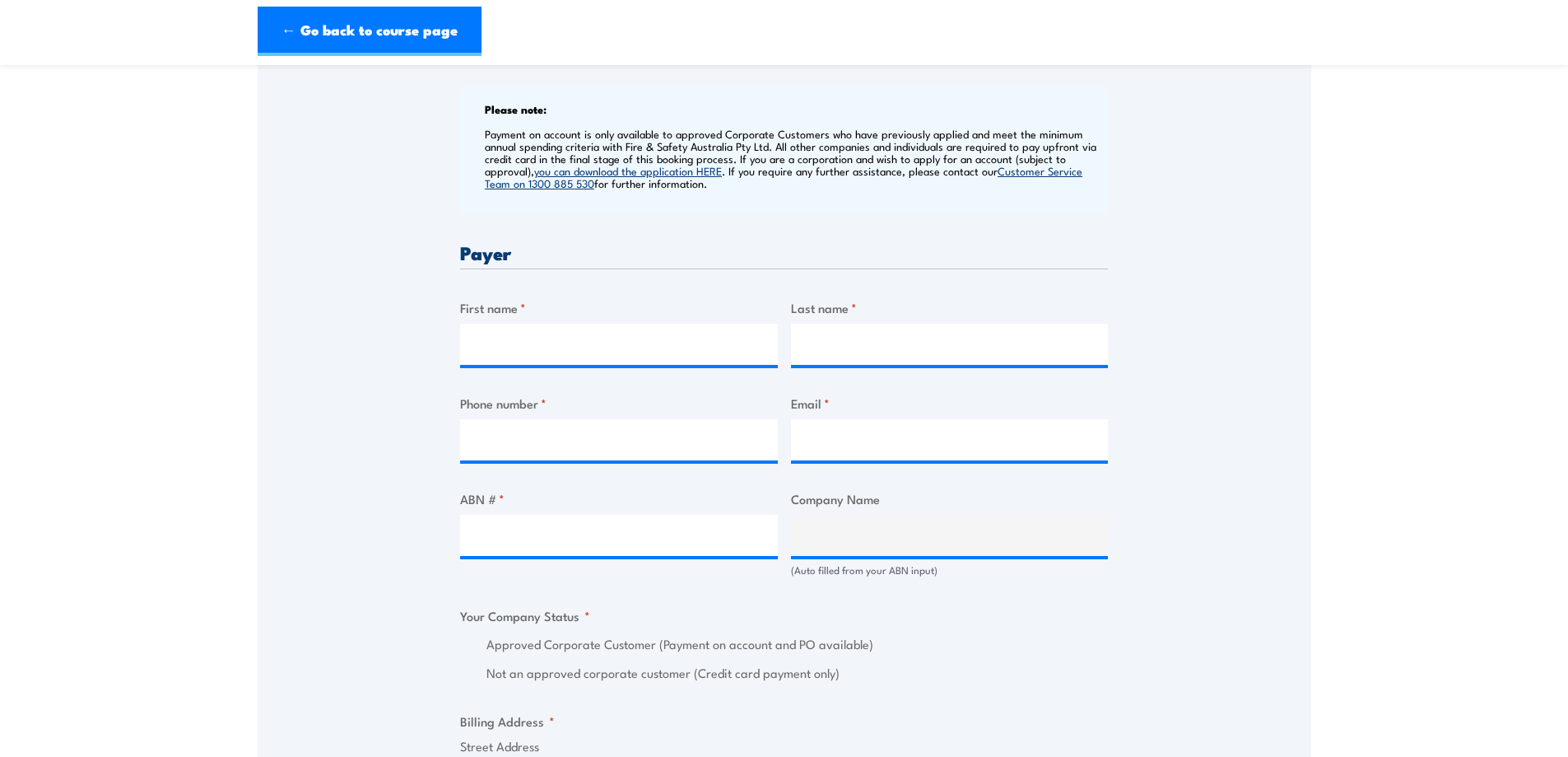
scroll to position [741, 0]
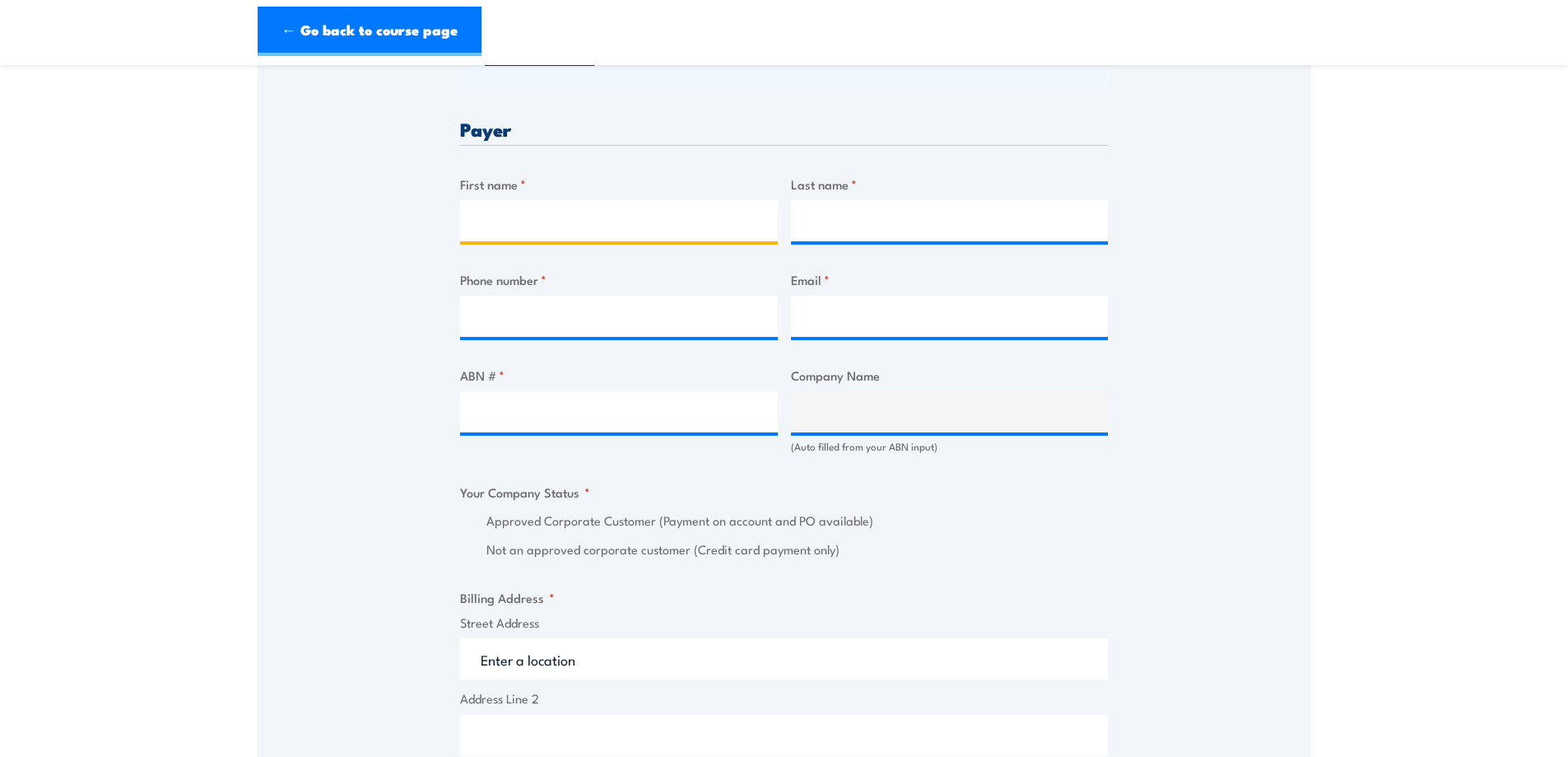
click at [571, 230] on input "First name *" at bounding box center [619, 221] width 318 height 41
type input "Tara"
type input "Walker"
type input "0749404354"
type input "BMATrainingBookingFormInbox@bhp.com"
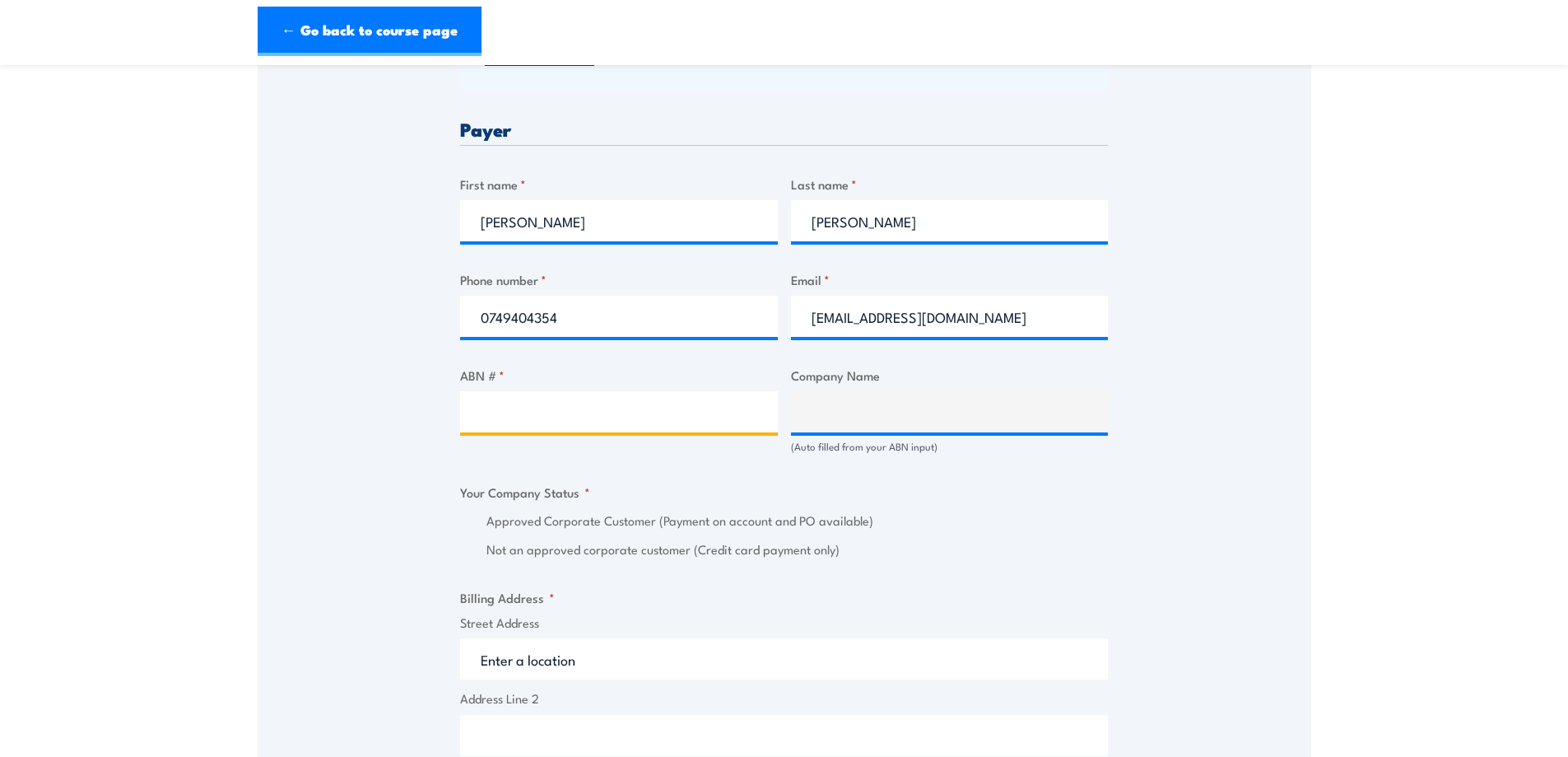
click at [501, 417] on input "ABN # *" at bounding box center [619, 412] width 318 height 41
type input "67096412752"
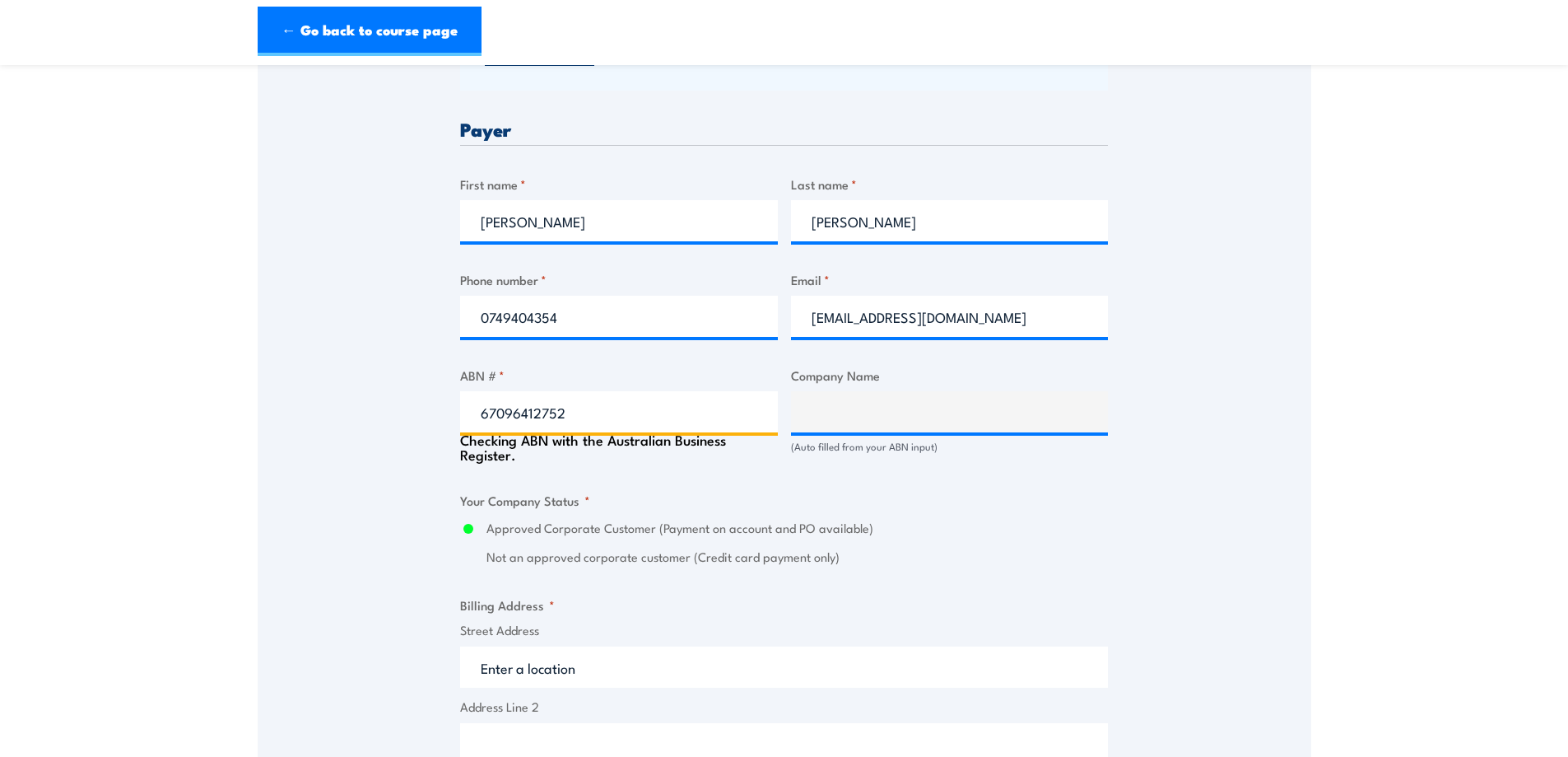
type input "BM ALLIANCE COAL OPERATIONS PTY LIMITED"
radio input "true"
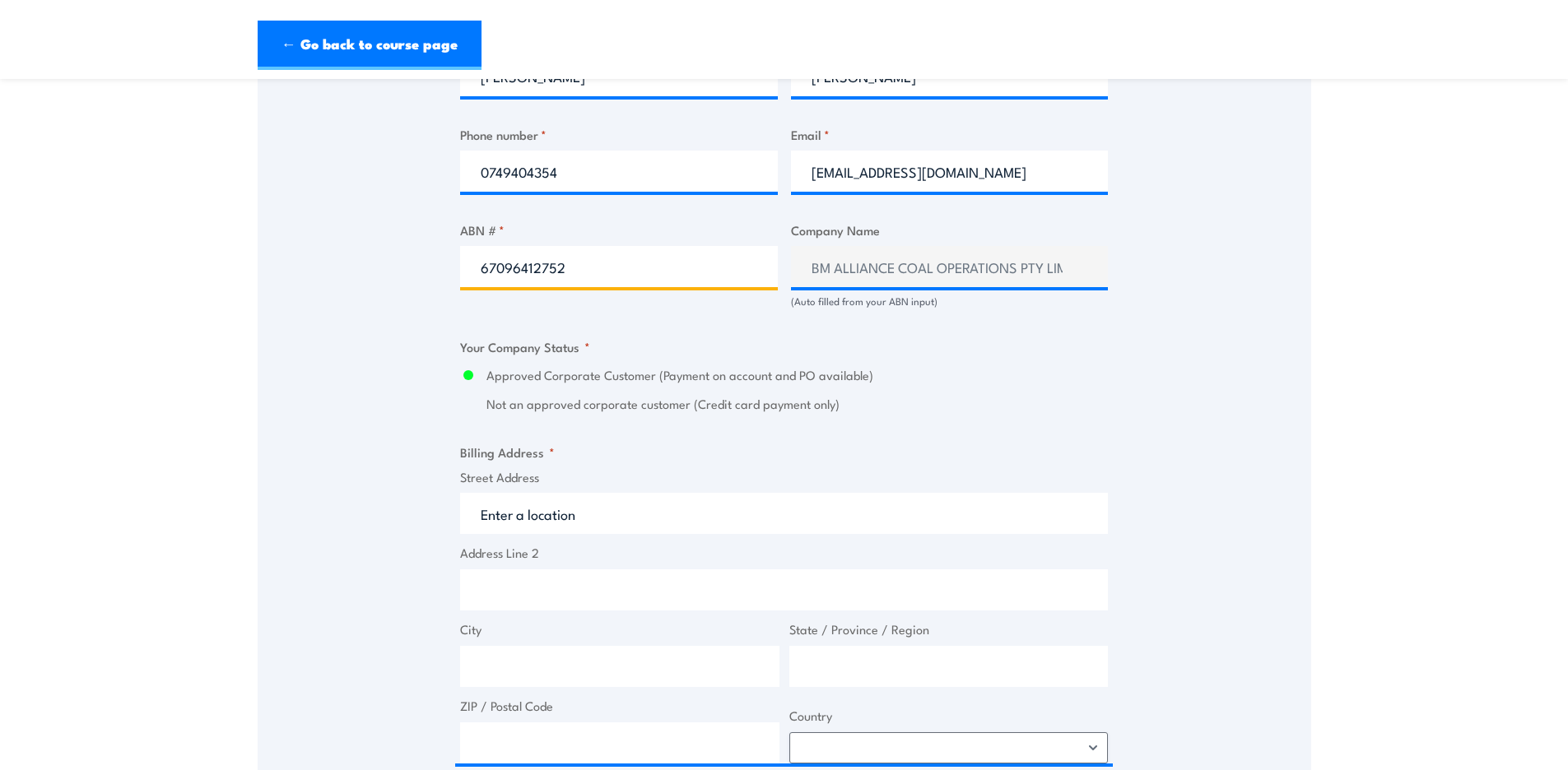
scroll to position [988, 0]
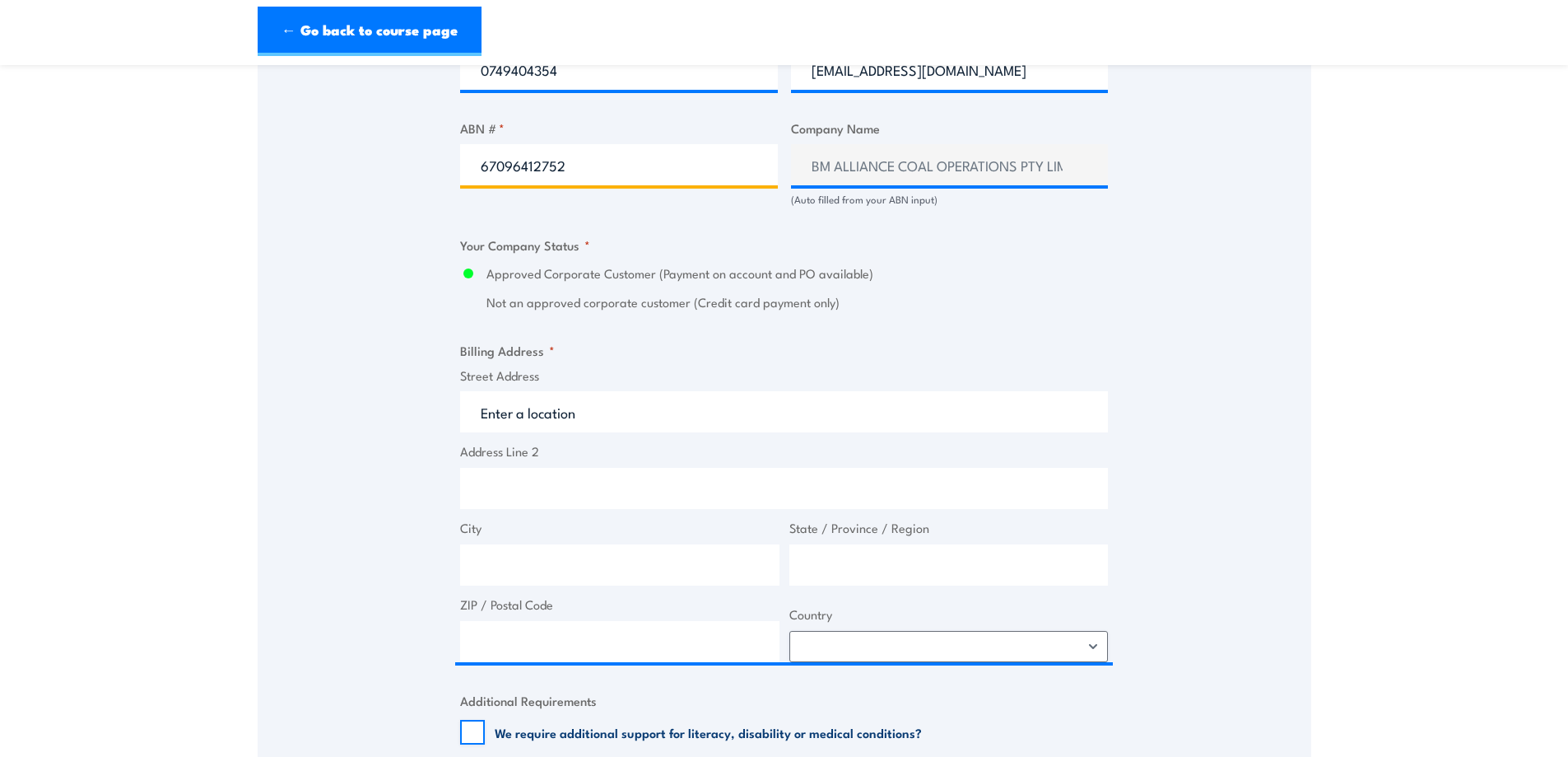
type input "67096412752"
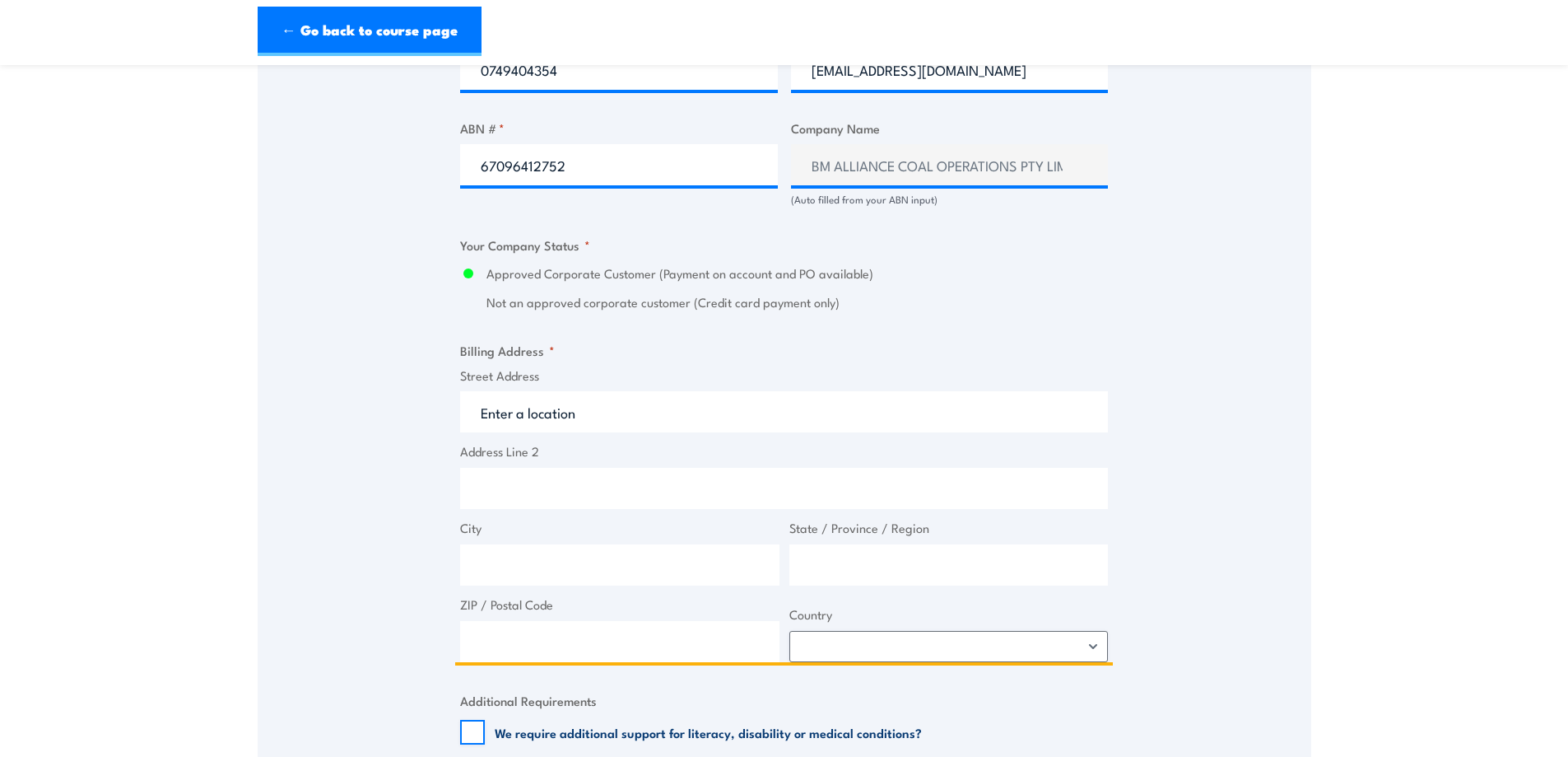
click at [546, 432] on input "Street Address" at bounding box center [784, 412] width 648 height 41
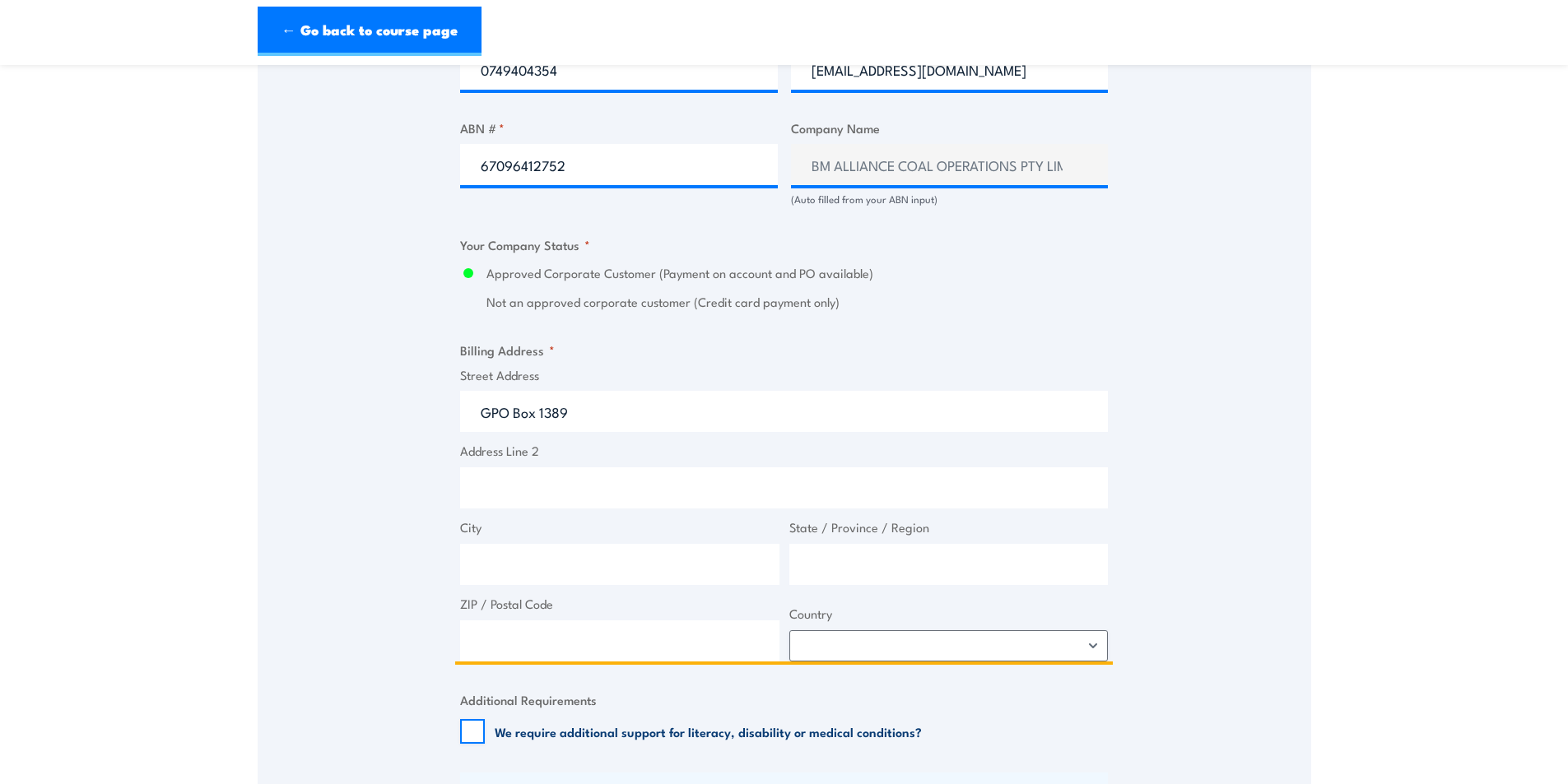
type input "GPO Box 1389"
type input "Brisbane"
type input "[GEOGRAPHIC_DATA]"
type input "4001"
click at [877, 657] on select "Afghanistan Albania Algeria American Samoa Andorra Angola Anguilla Antarctica A…" at bounding box center [949, 645] width 319 height 31
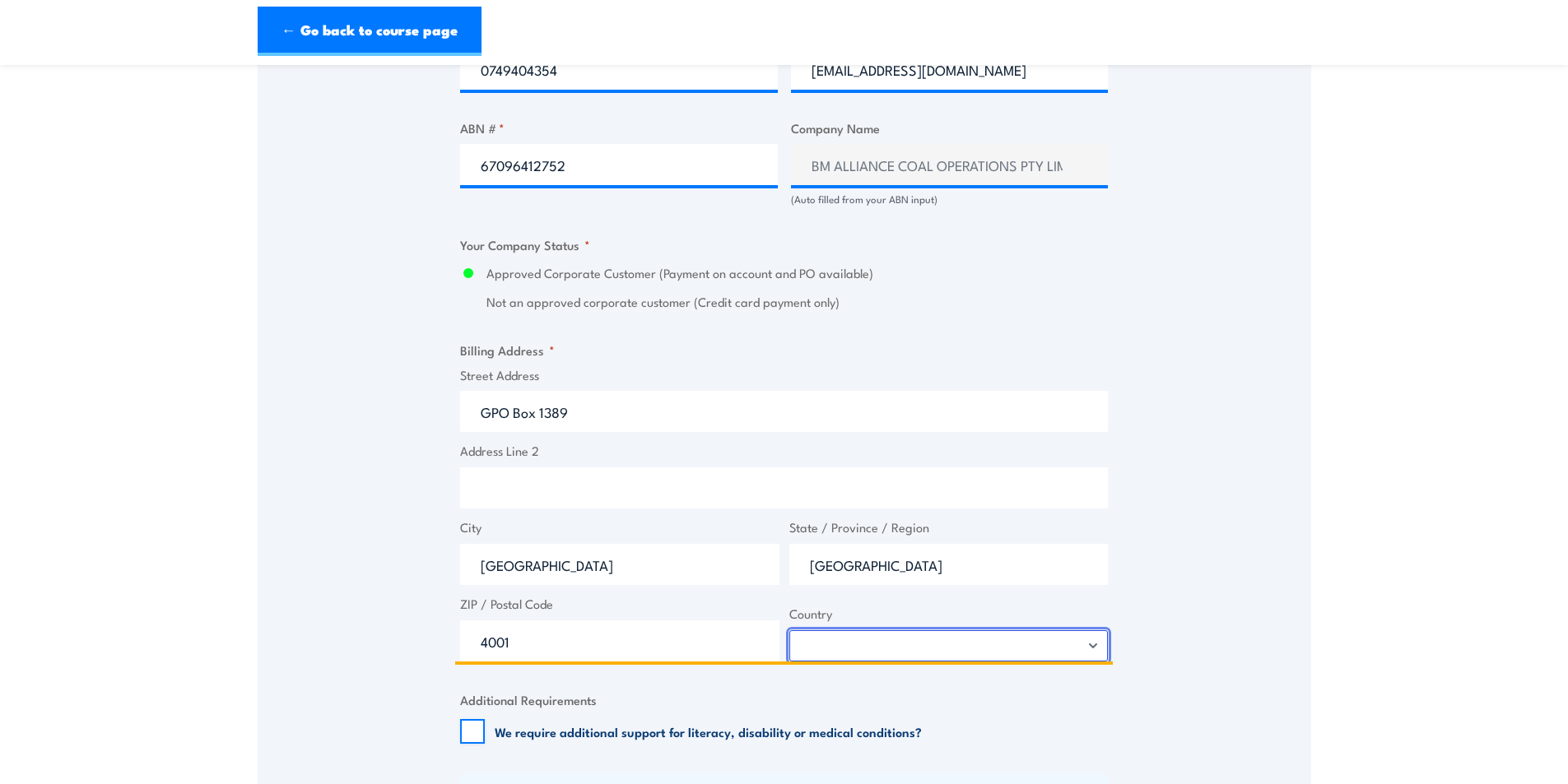
select select "Australia"
click at [790, 640] on select "Afghanistan Albania Algeria American Samoa Andorra Angola Anguilla Antarctica A…" at bounding box center [949, 645] width 319 height 31
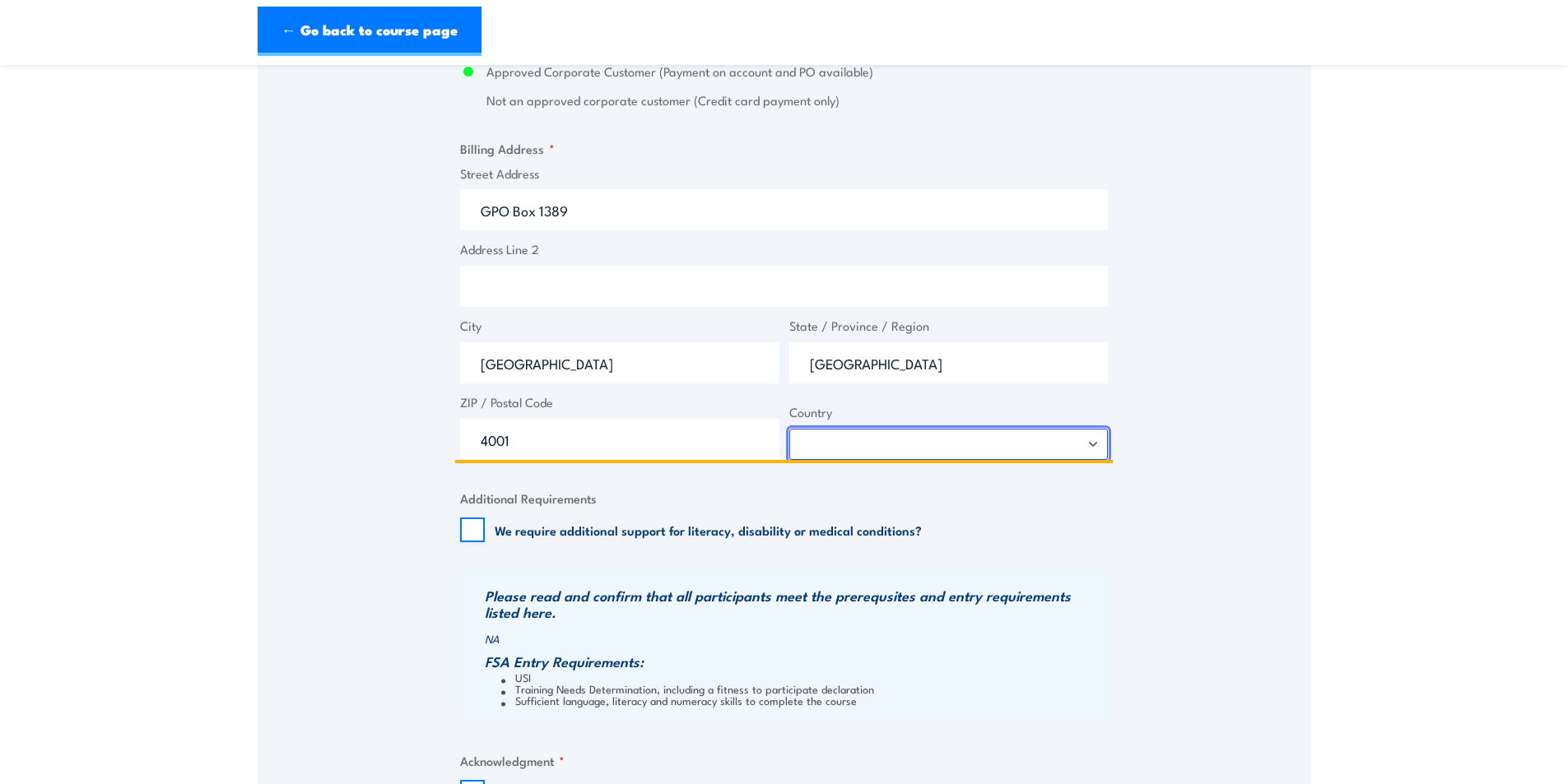
scroll to position [1317, 0]
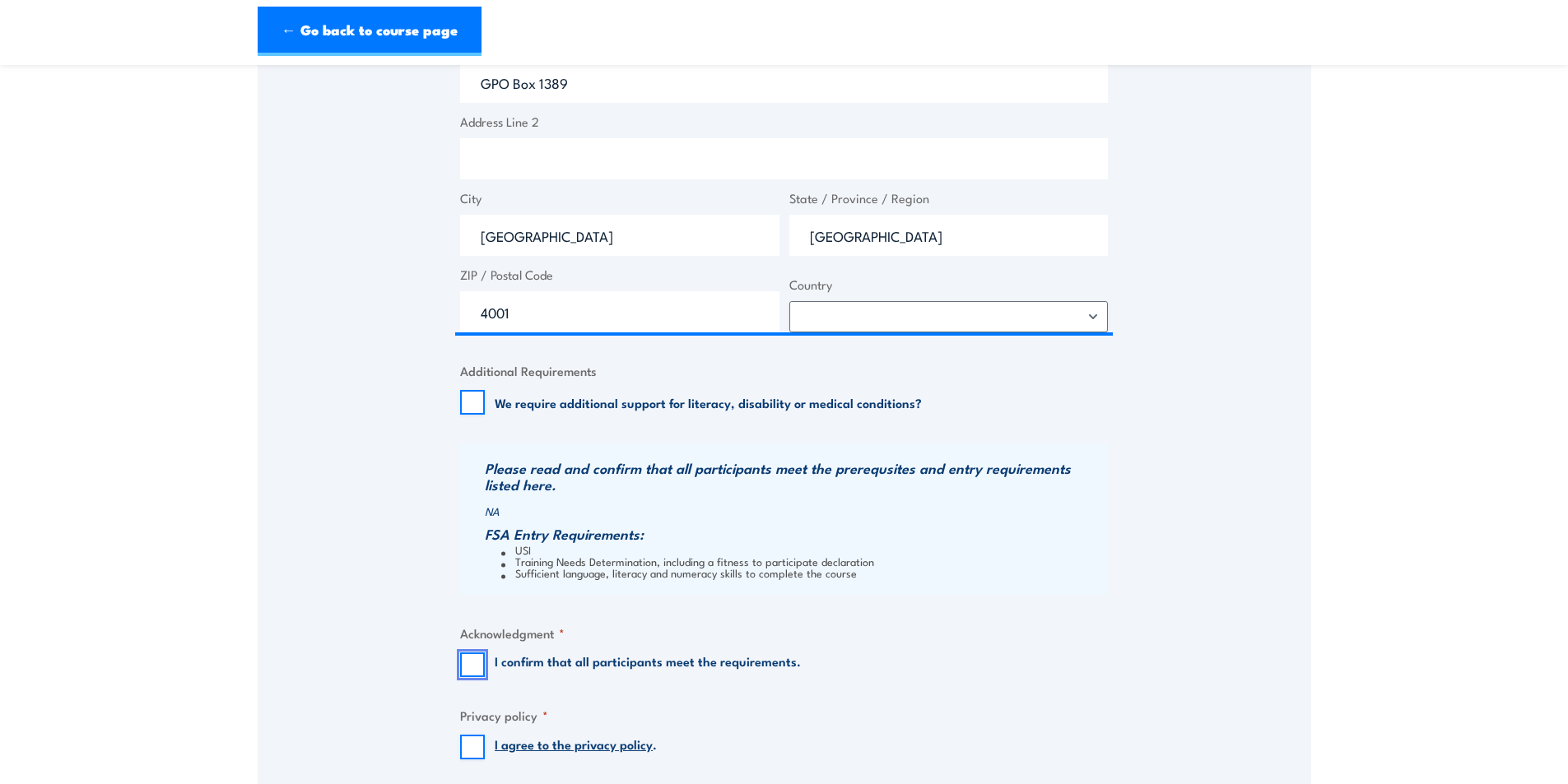
click at [473, 670] on input "I confirm that all participants meet the requirements." at bounding box center [473, 665] width 25 height 25
checkbox input "true"
click at [471, 748] on input "I agree to the privacy policy ." at bounding box center [473, 747] width 25 height 25
checkbox input "true"
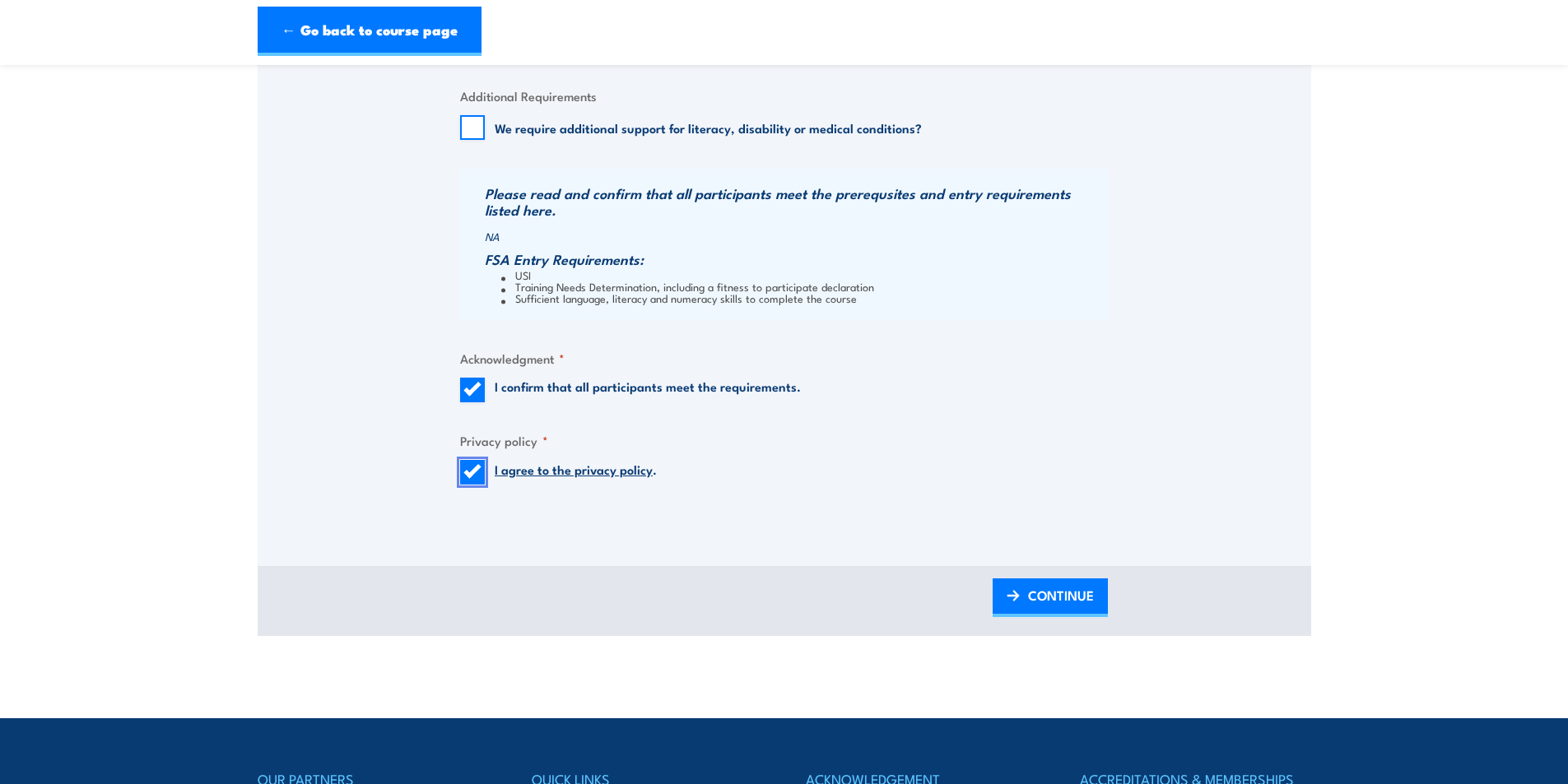
scroll to position [1728, 0]
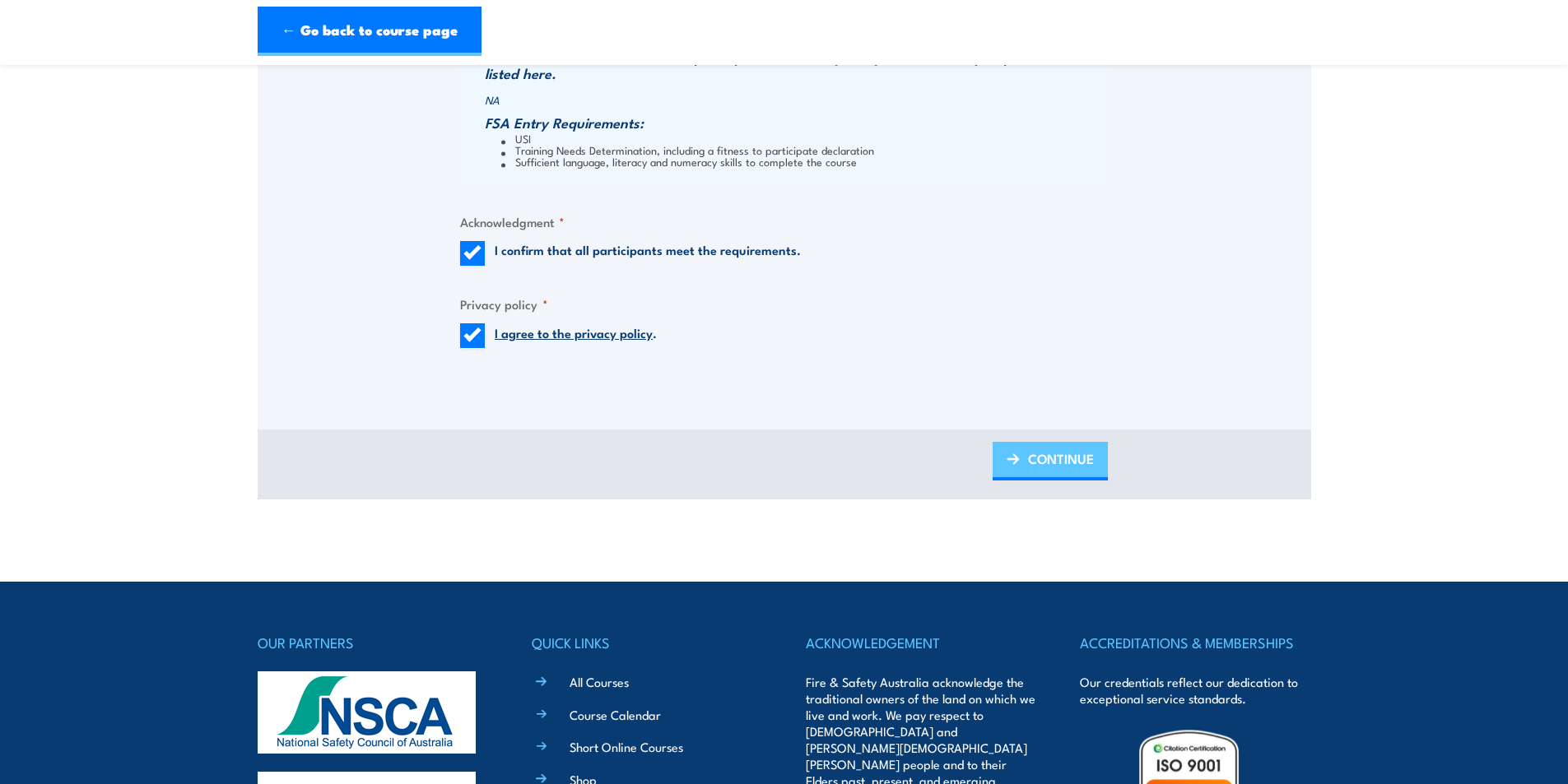
click at [1051, 471] on span "CONTINUE" at bounding box center [1062, 459] width 66 height 44
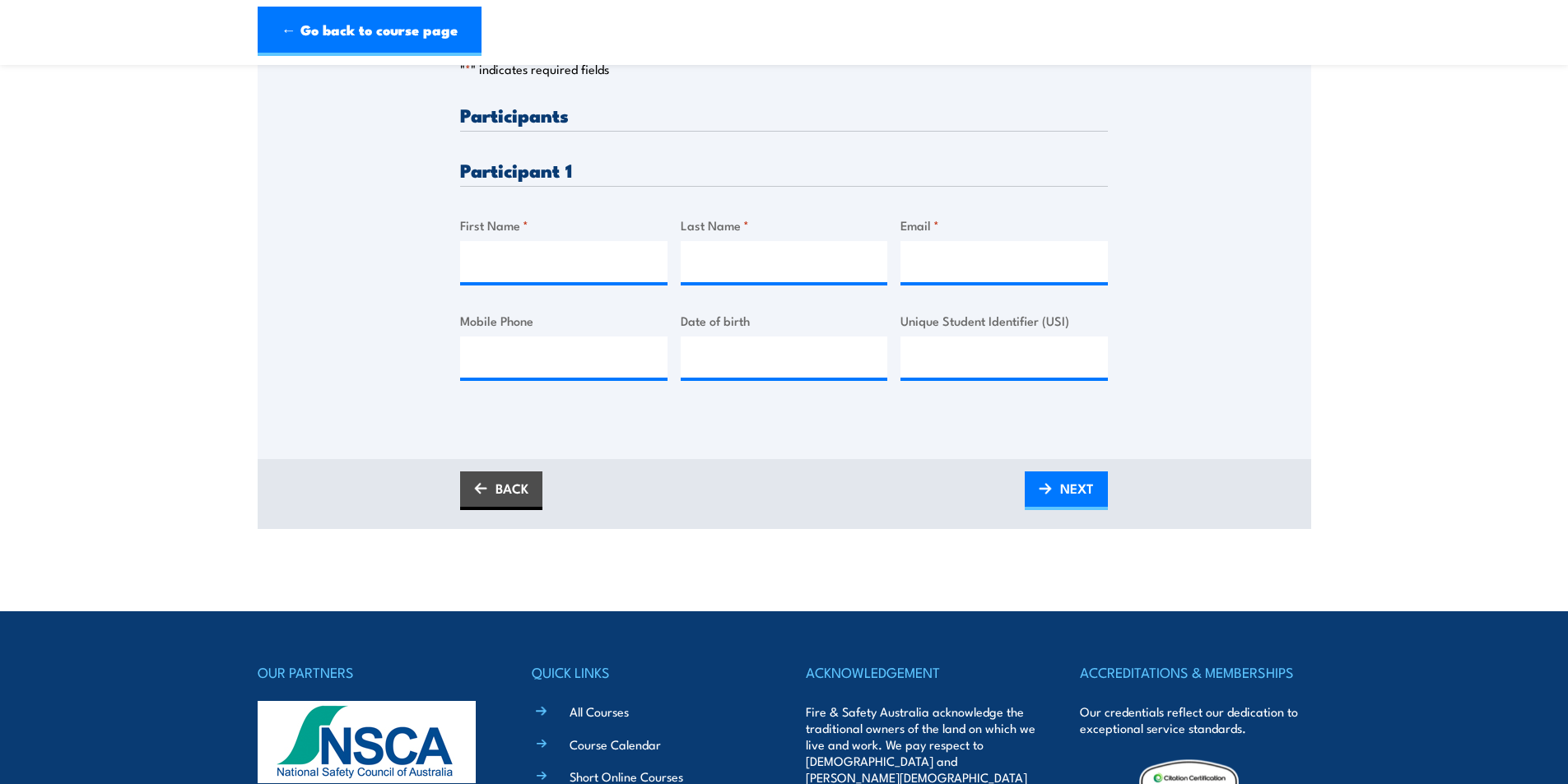
scroll to position [411, 0]
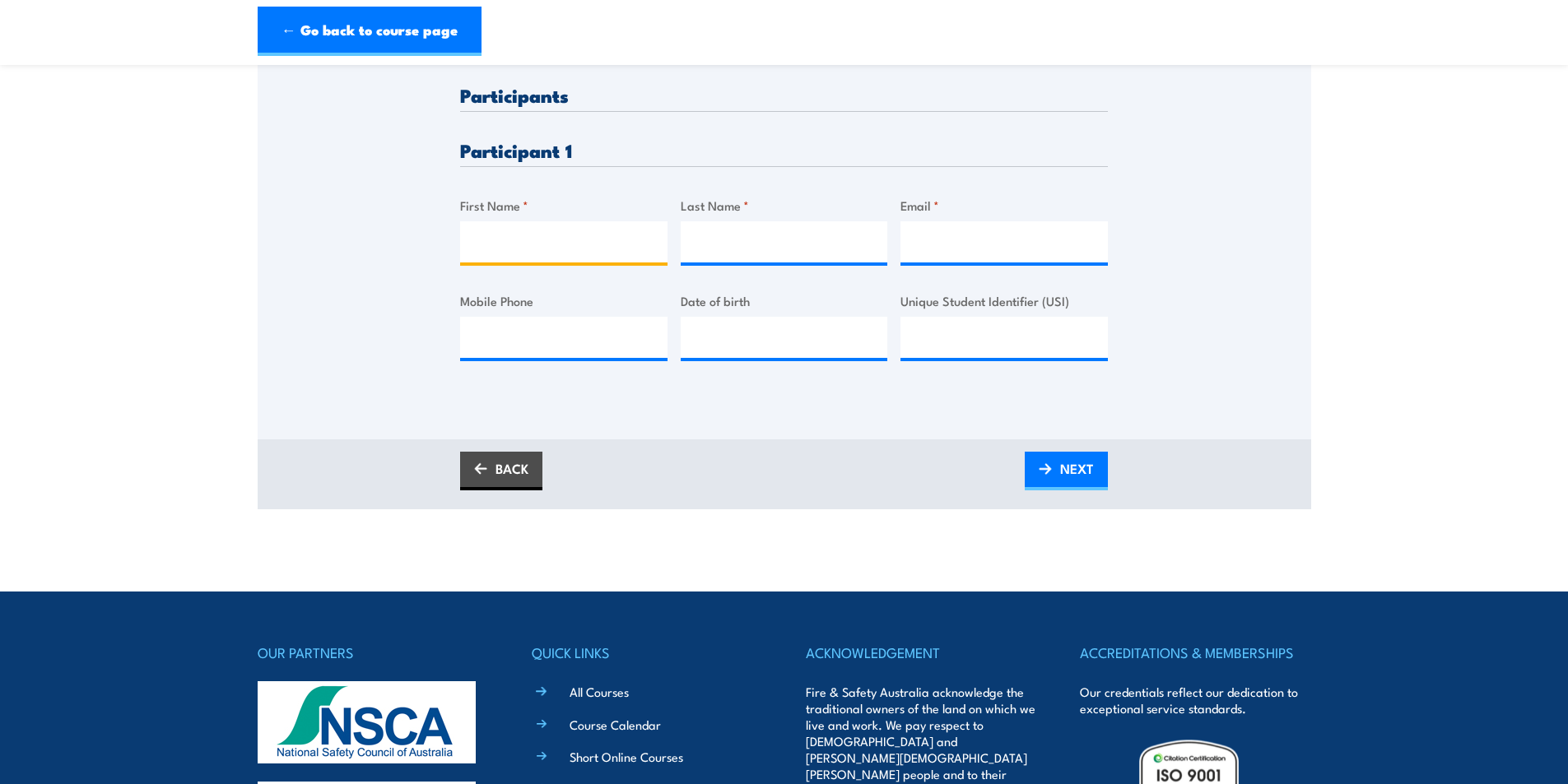
click at [512, 233] on input "First Name *" at bounding box center [564, 242] width 208 height 41
type input "Oscar"
type input "Siphuma"
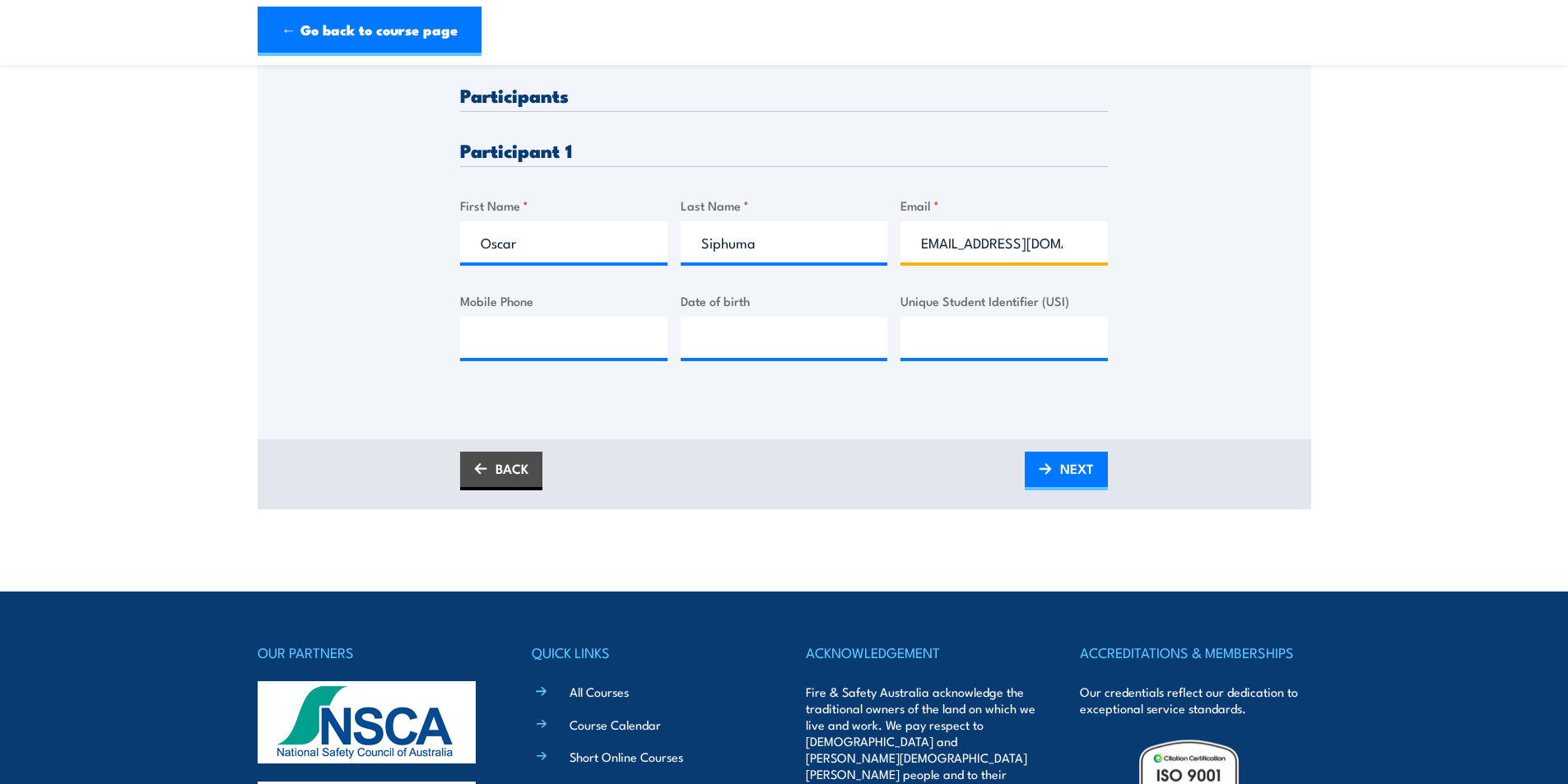
scroll to position [0, 15]
type input "oscar.siphuma1@bhp.com"
click at [502, 351] on input "Mobile Phone" at bounding box center [564, 337] width 208 height 41
click at [742, 350] on input "__/__/____" at bounding box center [784, 337] width 208 height 41
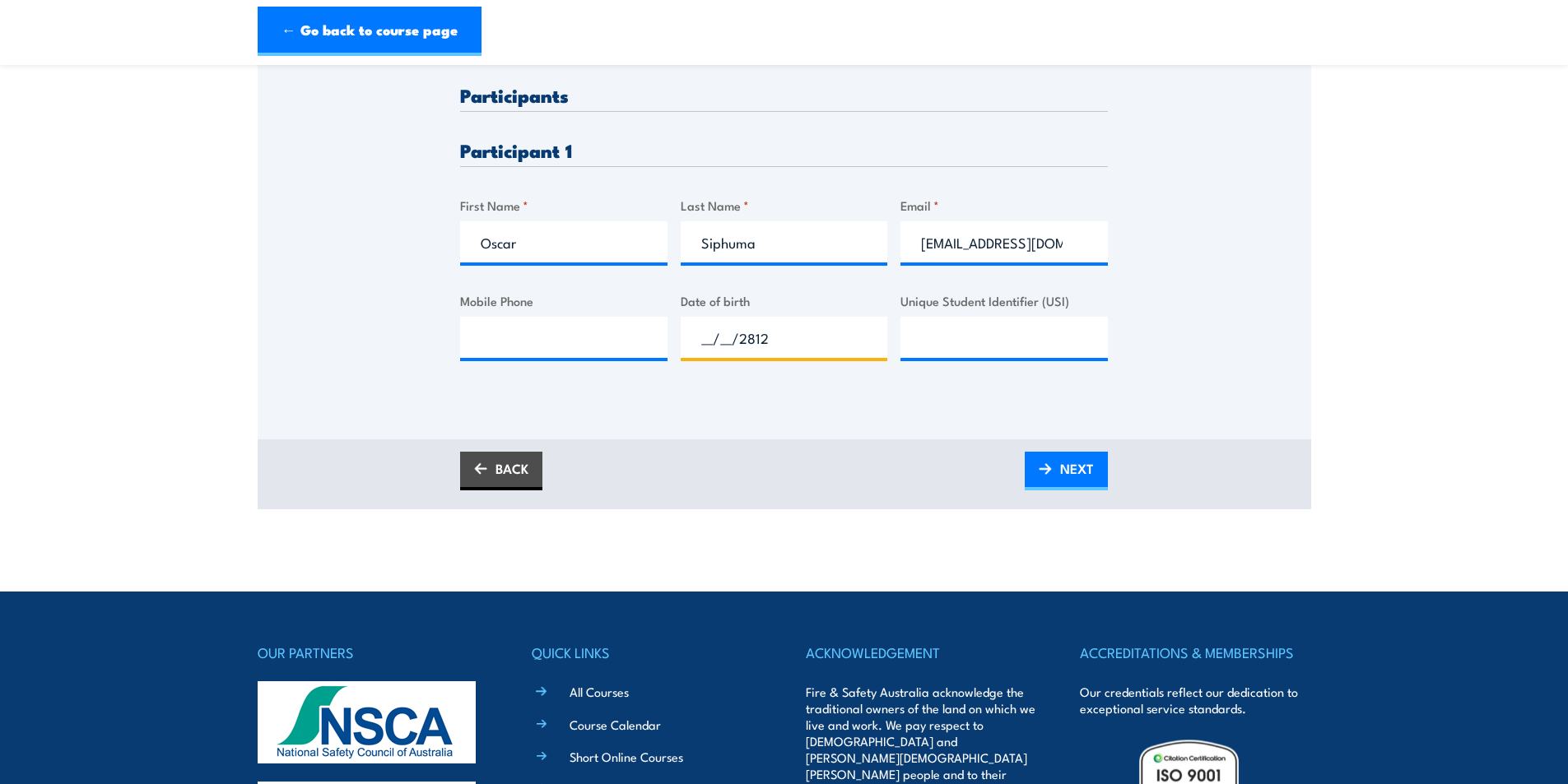
drag, startPoint x: 664, startPoint y: 341, endPoint x: 579, endPoint y: 332, distance: 85.5
click at [581, 332] on div "Please provide names and contact details for each of the participants below. No…" at bounding box center [784, 236] width 648 height 301
type input "28/12/1970"
click at [938, 346] on input "Unique Student Identifier (USI)" at bounding box center [1004, 337] width 208 height 41
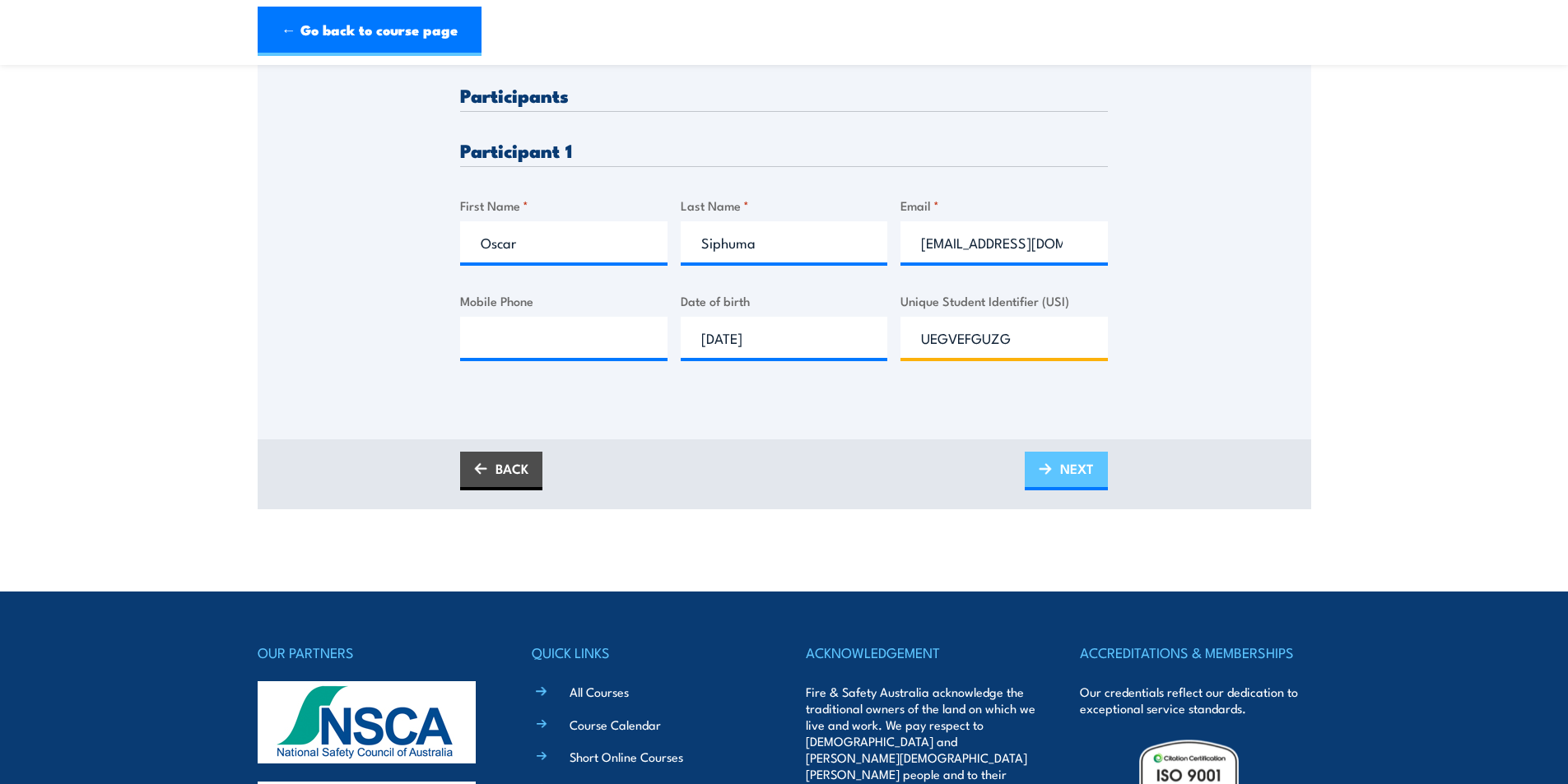
type input "UEGVEFGUZG"
drag, startPoint x: 1081, startPoint y: 485, endPoint x: 1129, endPoint y: 397, distance: 100.2
click at [1081, 485] on span "NEXT" at bounding box center [1078, 468] width 34 height 44
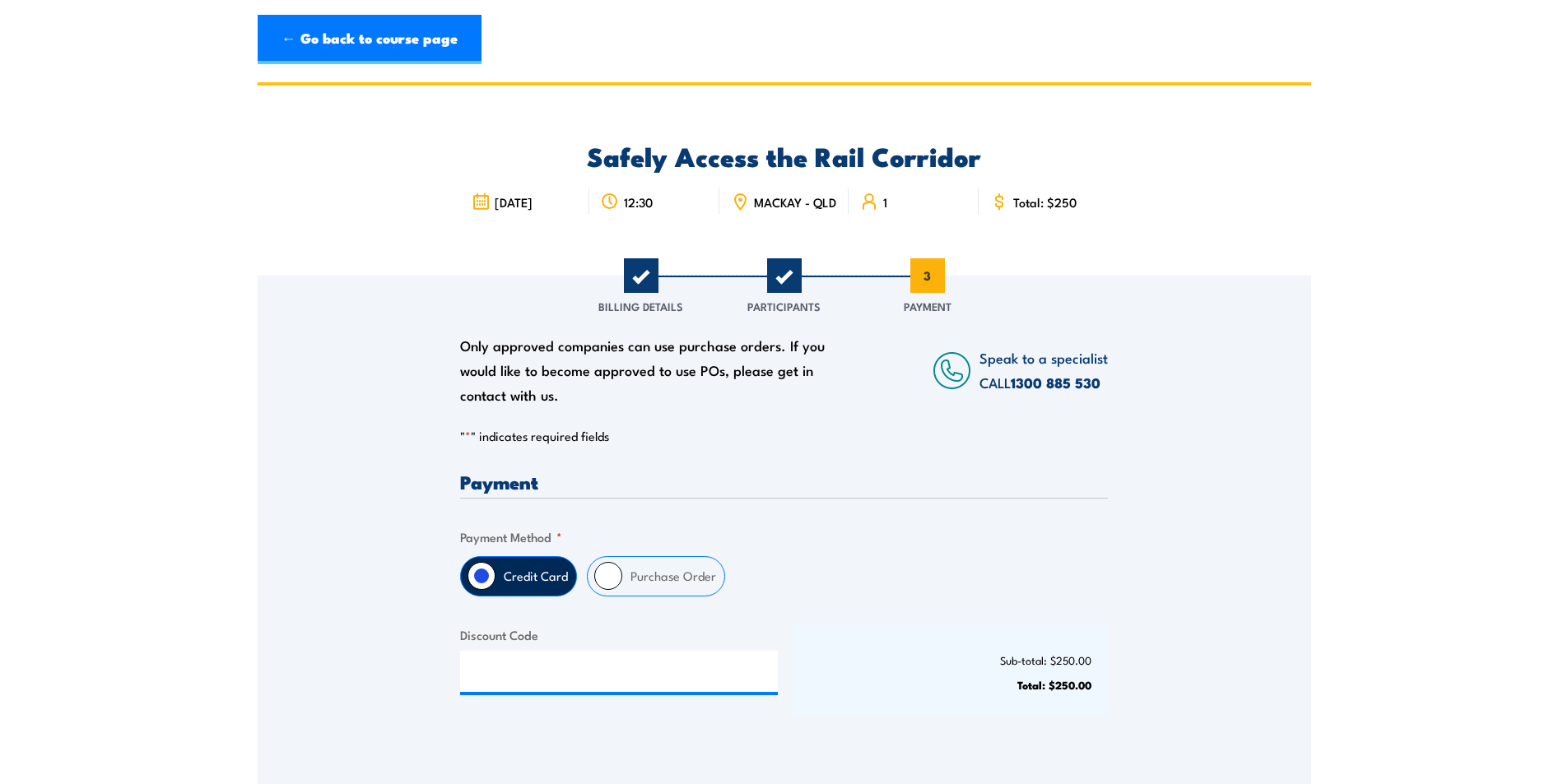
click at [640, 585] on label "Purchase Order" at bounding box center [674, 576] width 102 height 38
click at [623, 585] on input "Purchase Order" at bounding box center [608, 576] width 28 height 28
radio input "true"
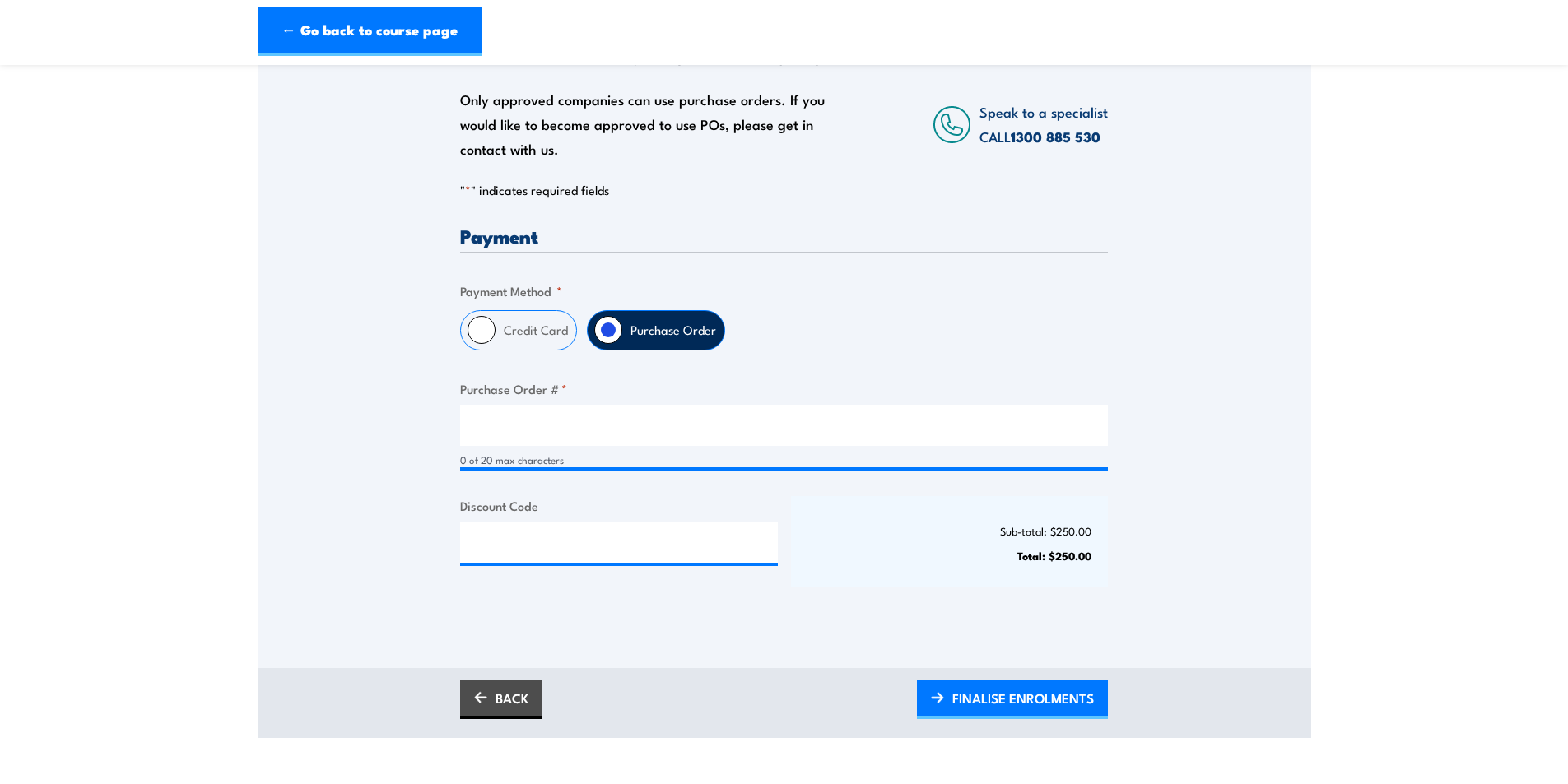
scroll to position [411, 0]
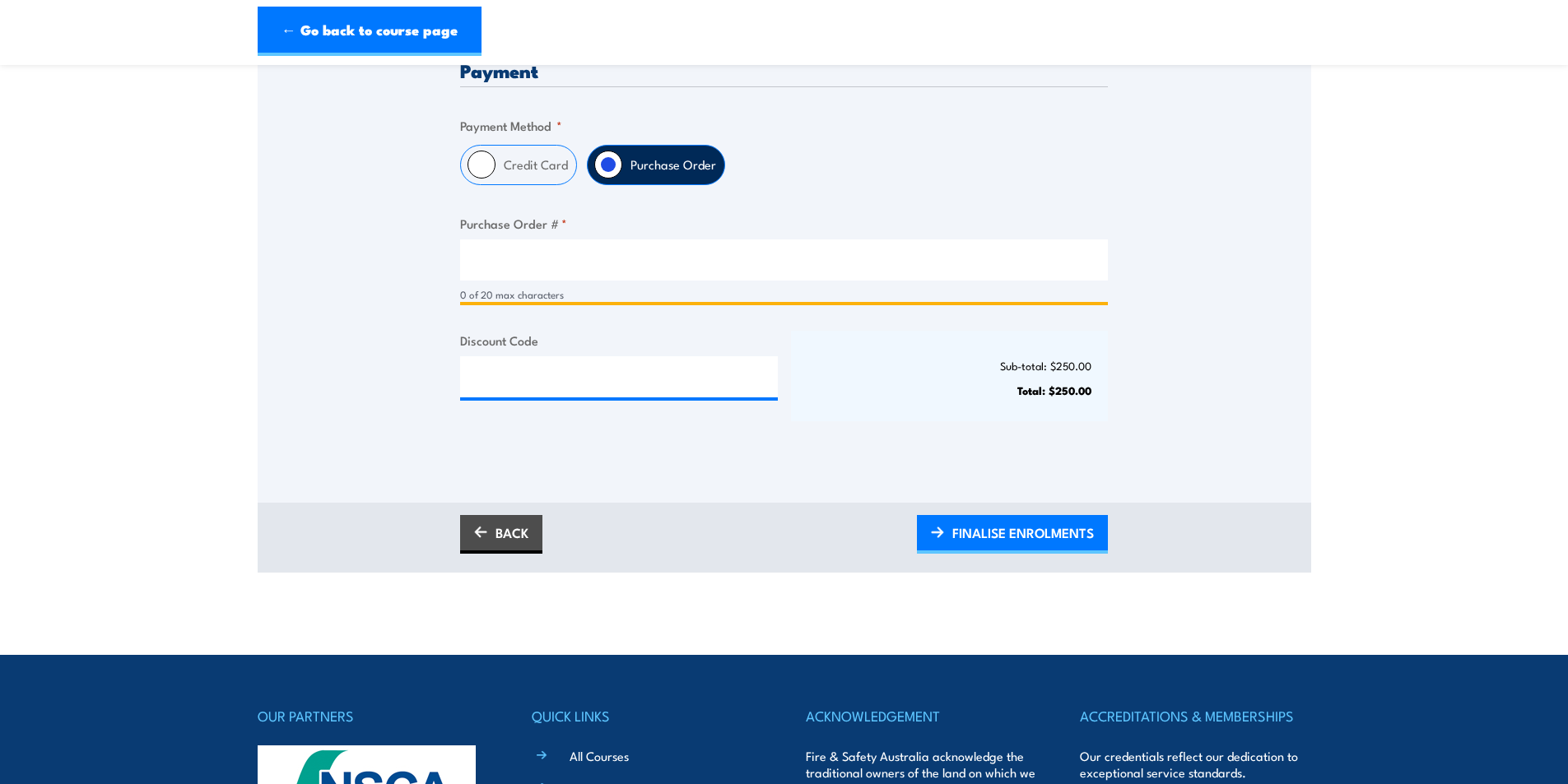
click at [500, 260] on input "Purchase Order # *" at bounding box center [784, 260] width 648 height 41
type input "4518265506"
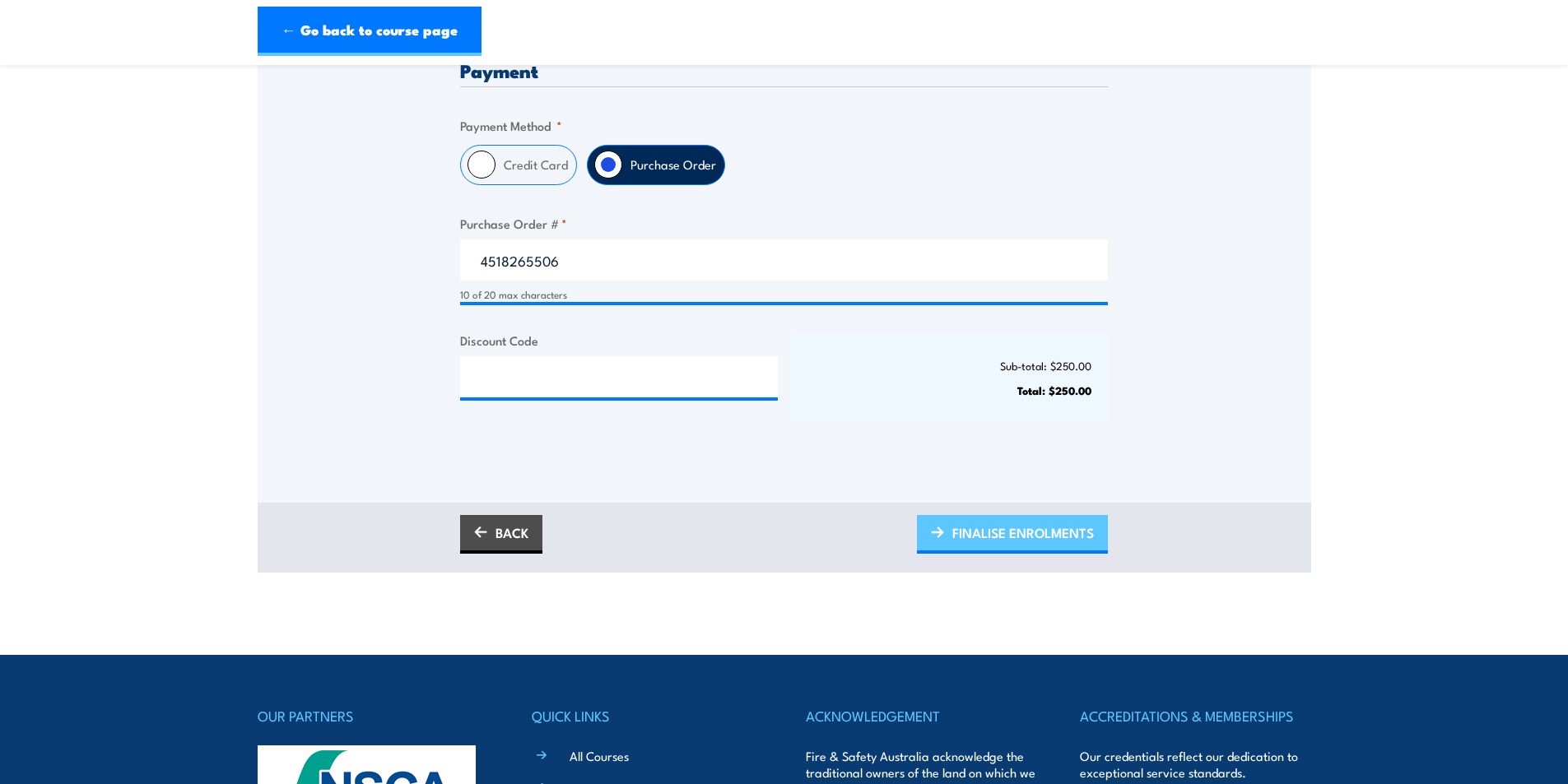
click at [1008, 535] on span "FINALISE ENROLMENTS" at bounding box center [1023, 533] width 141 height 44
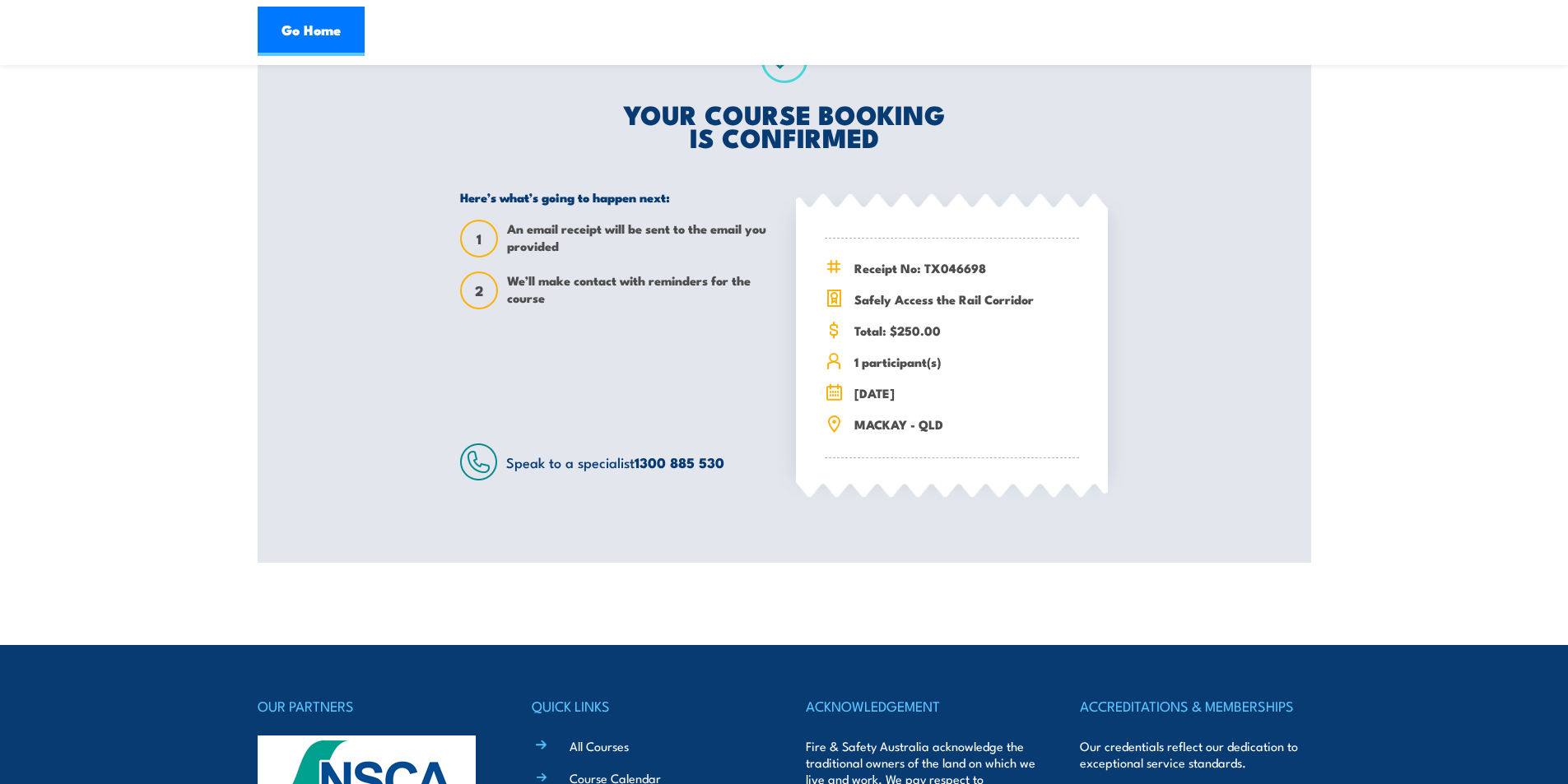
scroll to position [82, 0]
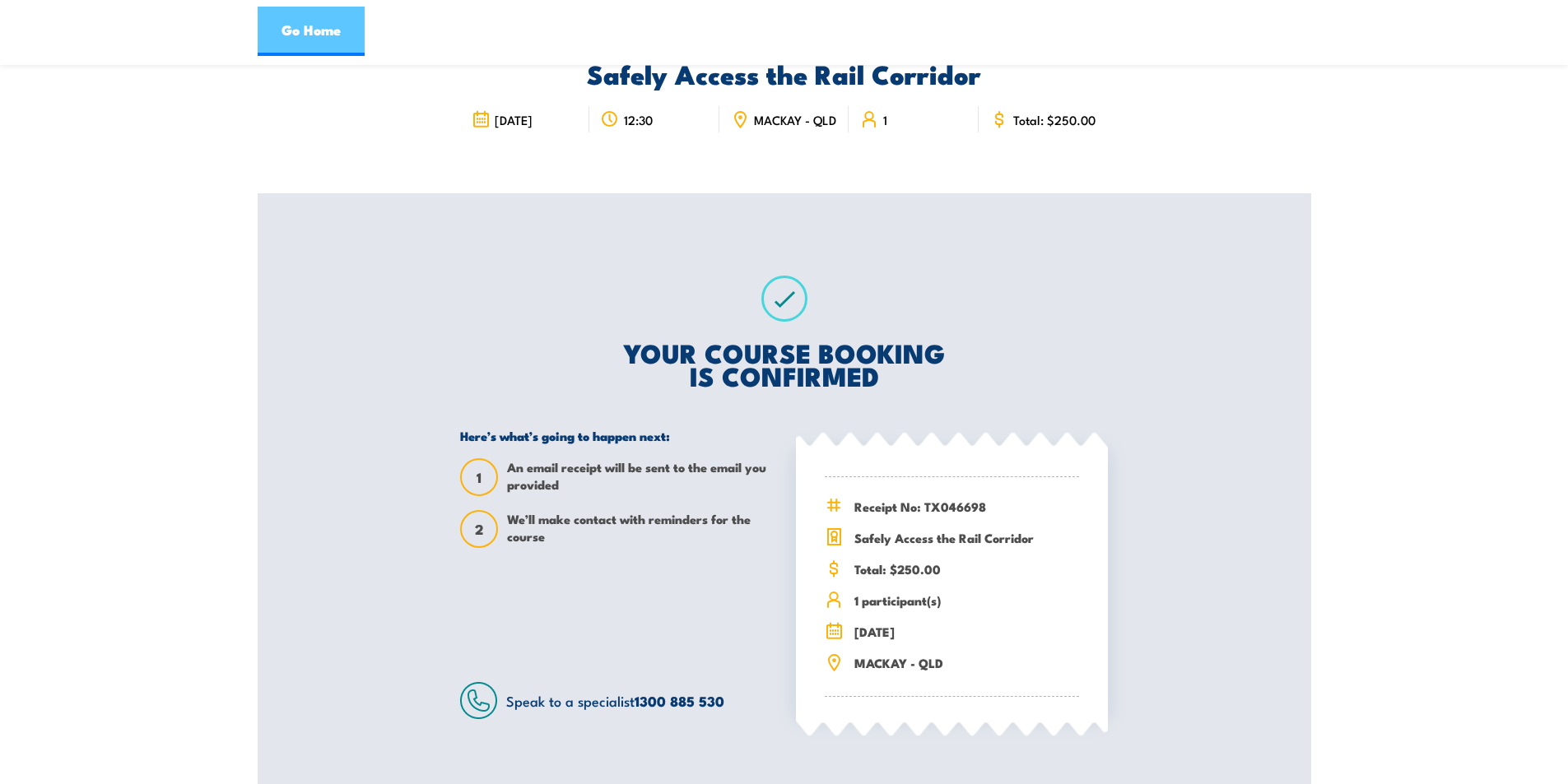
click at [301, 21] on link "Go Home" at bounding box center [311, 30] width 107 height 49
